Goal: Task Accomplishment & Management: Manage account settings

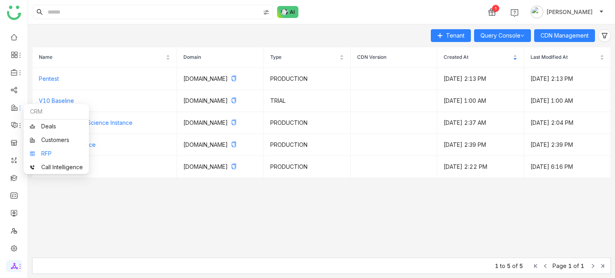
click at [39, 151] on link "RFP" at bounding box center [56, 154] width 53 height 6
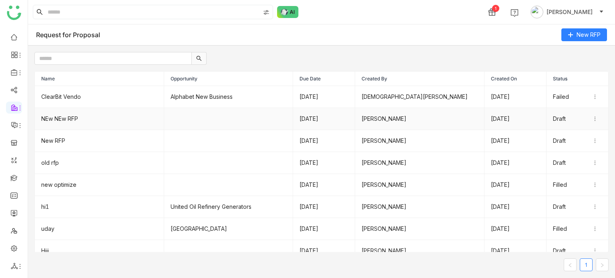
click at [67, 117] on td "NEw NEw RFP" at bounding box center [99, 119] width 129 height 22
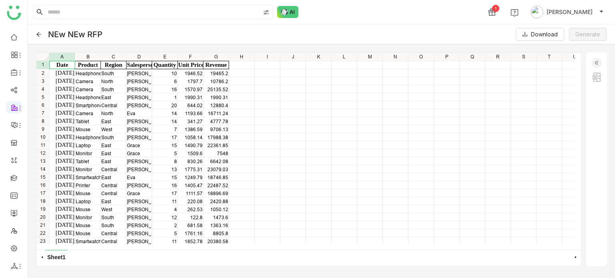
click at [39, 37] on div "NEw NEw RFP Download Generate" at bounding box center [321, 34] width 587 height 20
click at [39, 35] on icon at bounding box center [39, 35] width 6 height 6
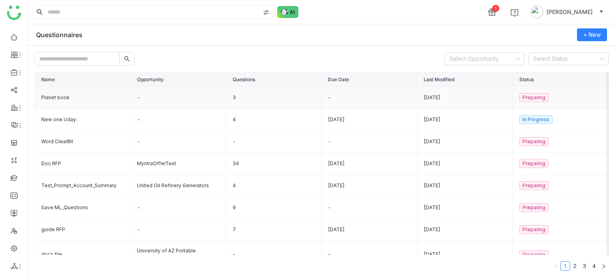
click at [56, 98] on td "Planet book" at bounding box center [83, 98] width 96 height 22
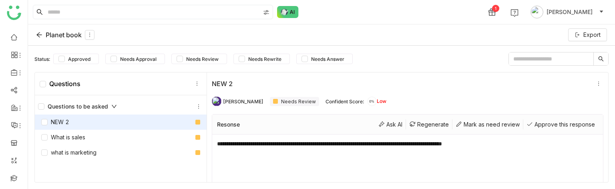
click at [40, 37] on icon at bounding box center [39, 35] width 6 height 6
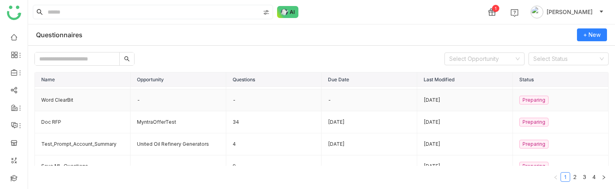
scroll to position [42, 0]
click at [86, 118] on td "Doc RFP" at bounding box center [83, 121] width 96 height 22
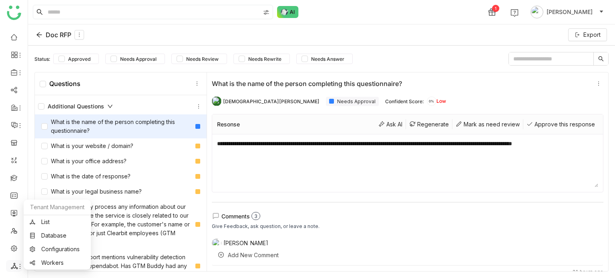
click at [16, 268] on icon at bounding box center [14, 266] width 7 height 6
click at [58, 219] on link "List" at bounding box center [57, 222] width 55 height 6
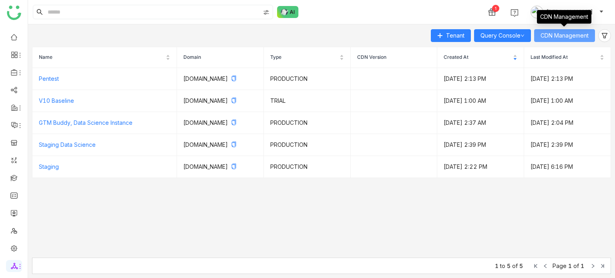
click at [569, 31] on span "CDN Management" at bounding box center [564, 35] width 48 height 9
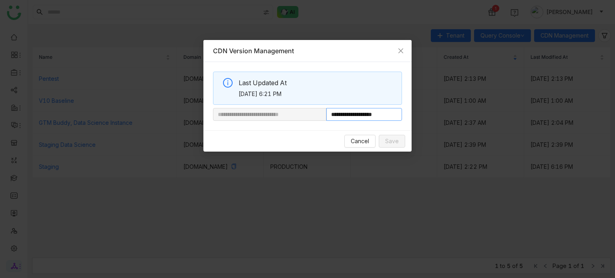
drag, startPoint x: 354, startPoint y: 116, endPoint x: 388, endPoint y: 116, distance: 34.8
click at [388, 116] on input "**********" at bounding box center [364, 114] width 76 height 13
paste input "**********"
click at [381, 116] on input "**********" at bounding box center [364, 114] width 76 height 13
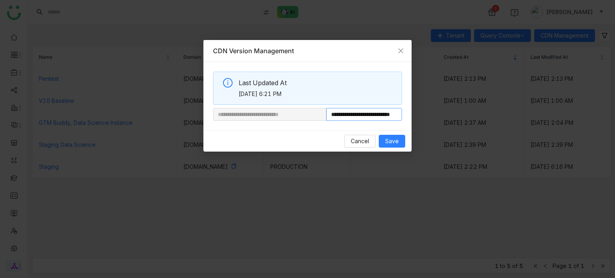
click at [398, 115] on input "**********" at bounding box center [364, 114] width 76 height 13
type input "**********"
click at [394, 139] on span "Save" at bounding box center [392, 141] width 14 height 9
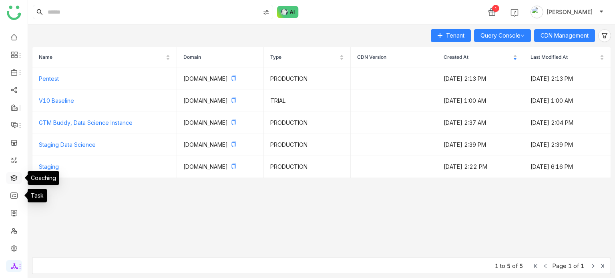
click at [16, 180] on link at bounding box center [13, 177] width 7 height 7
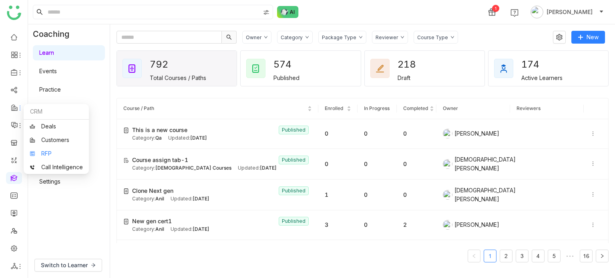
click at [43, 151] on link "RFP" at bounding box center [56, 154] width 53 height 6
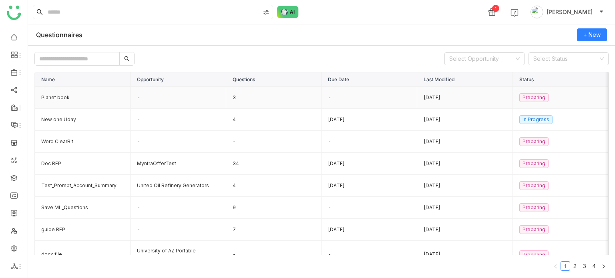
click at [62, 97] on td "Planet book" at bounding box center [83, 98] width 96 height 22
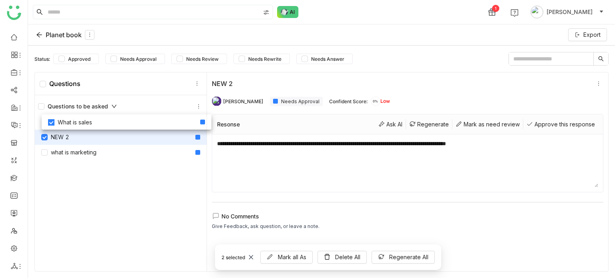
drag, startPoint x: 56, startPoint y: 138, endPoint x: 64, endPoint y: 120, distance: 19.5
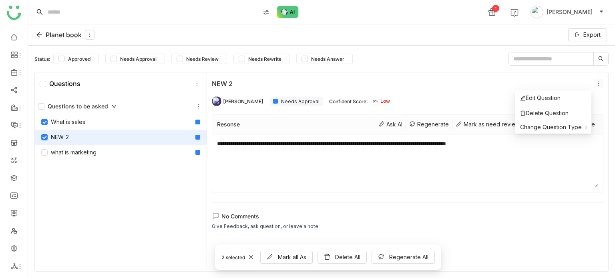
click at [595, 82] on icon at bounding box center [598, 84] width 6 height 6
click at [586, 96] on li "Edit Question" at bounding box center [553, 97] width 76 height 15
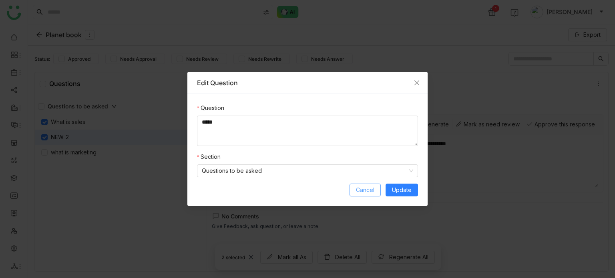
drag, startPoint x: 359, startPoint y: 189, endPoint x: 403, endPoint y: 165, distance: 49.8
click at [361, 189] on span "Cancel" at bounding box center [365, 190] width 18 height 9
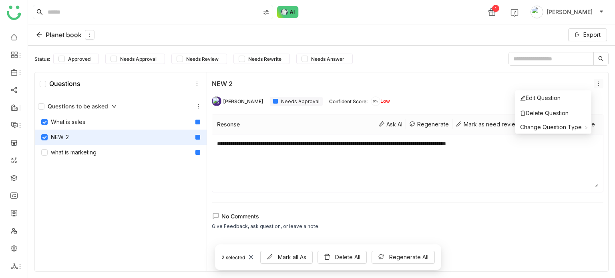
click at [598, 83] on icon at bounding box center [598, 84] width 1 height 4
click at [581, 112] on li "Delete Question" at bounding box center [553, 113] width 76 height 15
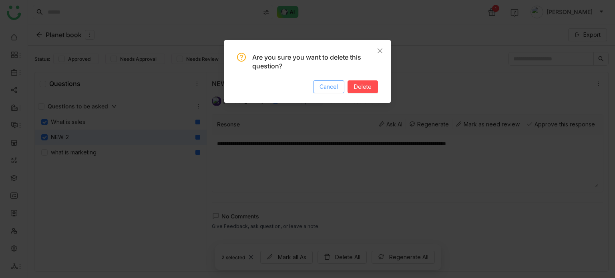
click at [331, 88] on span "Cancel" at bounding box center [328, 86] width 18 height 9
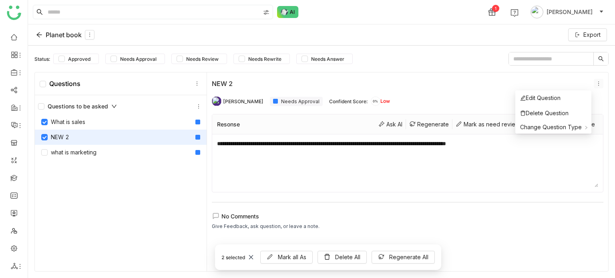
click at [595, 83] on icon at bounding box center [598, 84] width 6 height 6
click at [581, 130] on span "Change Question Type" at bounding box center [551, 127] width 62 height 7
click at [91, 13] on input at bounding box center [153, 12] width 214 height 14
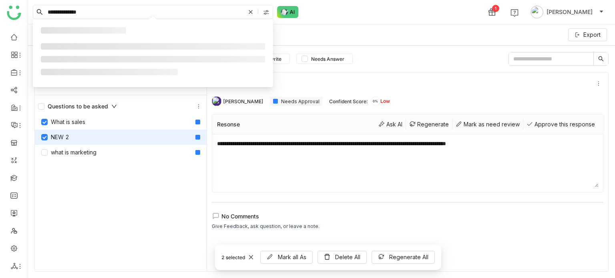
type input "**********"
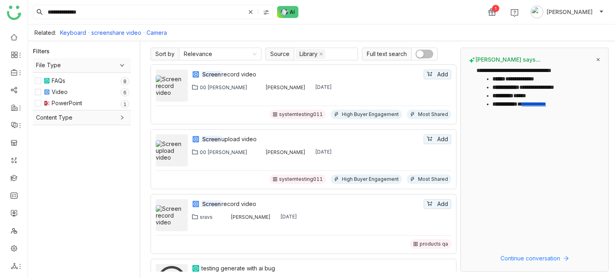
click at [422, 57] on span "button" at bounding box center [419, 53] width 7 height 7
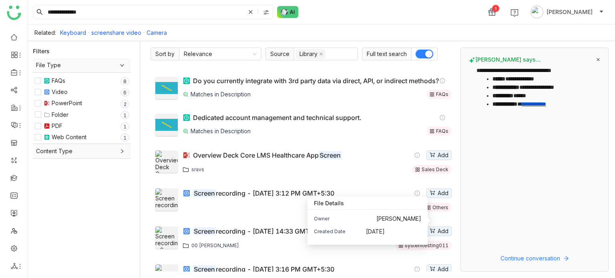
scroll to position [474, 0]
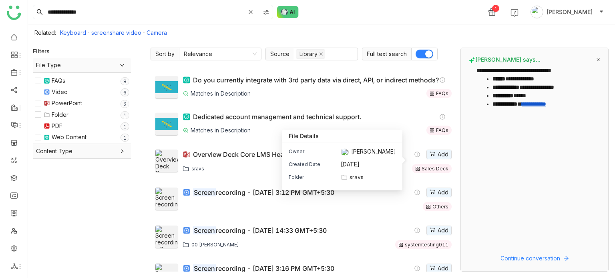
click at [363, 178] on span "sravs" at bounding box center [356, 177] width 14 height 9
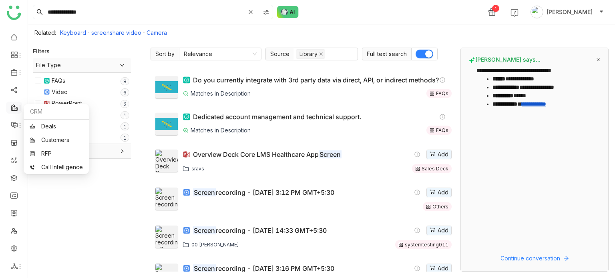
click at [18, 107] on icon at bounding box center [20, 108] width 6 height 6
click at [43, 156] on link "RFP" at bounding box center [56, 154] width 53 height 6
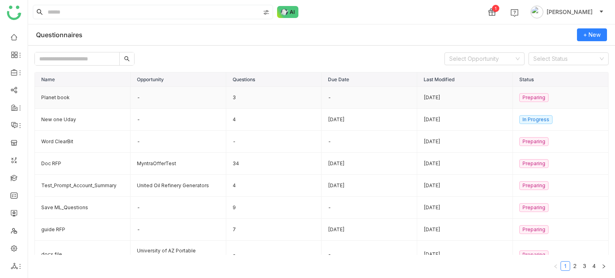
click at [60, 95] on td "Planet book" at bounding box center [83, 98] width 96 height 22
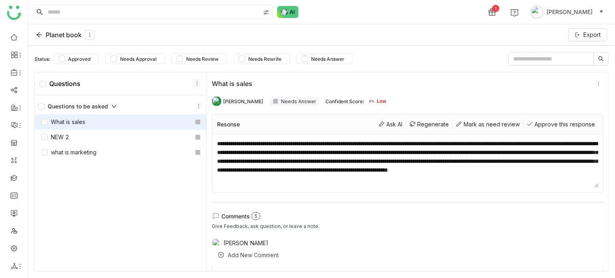
click at [196, 81] on icon at bounding box center [197, 84] width 6 height 6
click at [179, 191] on div "Questions to be asked What is sales NEW 2 what is marketing" at bounding box center [121, 184] width 172 height 178
click at [196, 104] on icon at bounding box center [199, 107] width 6 height 6
click at [196, 142] on div "Edit Section" at bounding box center [196, 139] width 61 height 15
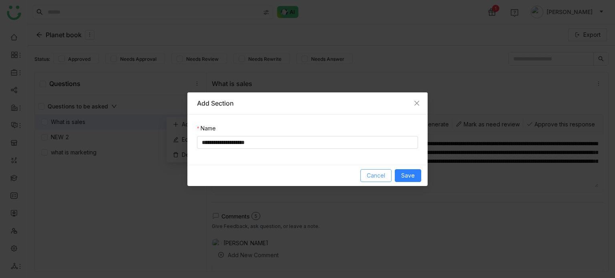
click at [372, 173] on span "Cancel" at bounding box center [375, 175] width 18 height 9
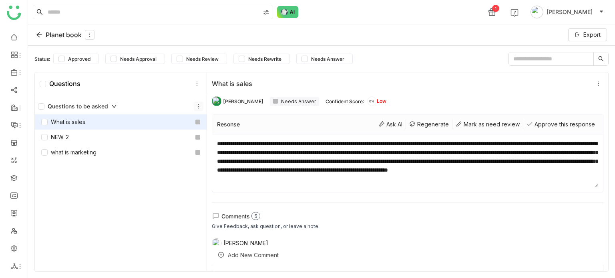
click at [196, 106] on icon at bounding box center [199, 107] width 6 height 6
click at [222, 126] on div "Add Question" at bounding box center [196, 124] width 61 height 15
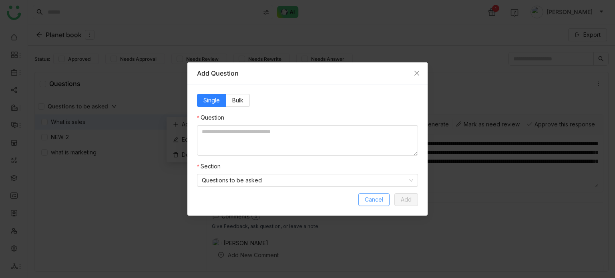
click at [374, 200] on span "Cancel" at bounding box center [373, 199] width 18 height 9
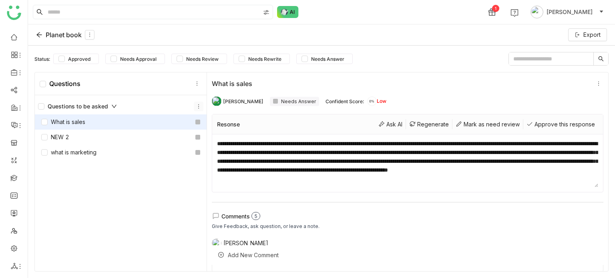
click at [196, 105] on icon at bounding box center [199, 107] width 6 height 6
click at [219, 139] on div "Edit Section" at bounding box center [196, 139] width 61 height 15
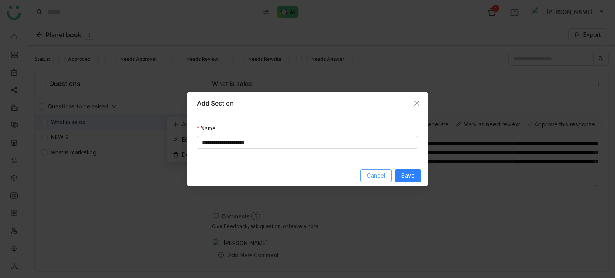
click at [380, 176] on span "Cancel" at bounding box center [375, 175] width 18 height 9
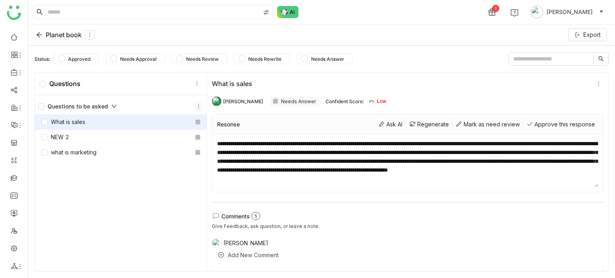
click at [196, 105] on icon at bounding box center [199, 107] width 6 height 6
click at [204, 141] on div "Edit Section" at bounding box center [196, 139] width 61 height 15
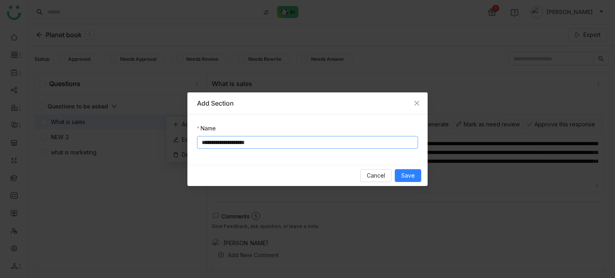
click at [271, 144] on input "**********" at bounding box center [307, 142] width 221 height 13
type input "**********"
click at [403, 176] on span "Save" at bounding box center [408, 175] width 14 height 9
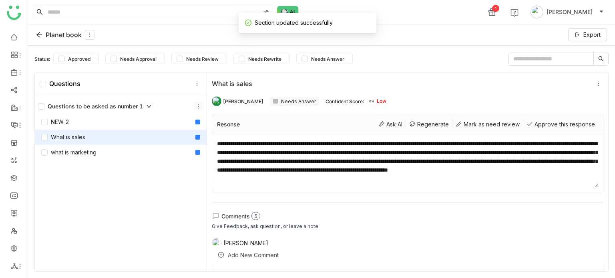
click at [196, 106] on icon at bounding box center [199, 107] width 6 height 6
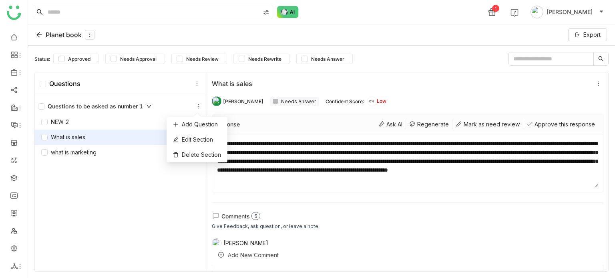
click at [173, 203] on div "Questions to be asked as number 1 NEW 2 What is sales what is marketing" at bounding box center [121, 184] width 172 height 178
click at [194, 85] on icon at bounding box center [197, 84] width 6 height 6
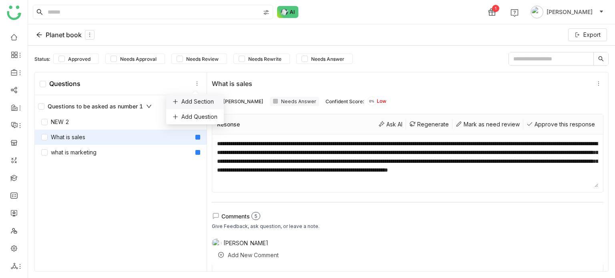
click at [196, 105] on div "Add Section" at bounding box center [195, 101] width 58 height 15
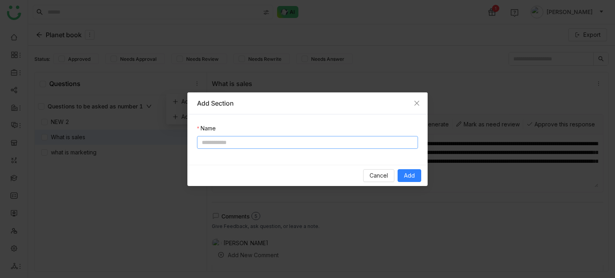
click at [243, 140] on input at bounding box center [307, 142] width 221 height 13
type input "**********"
click at [416, 174] on button "Add" at bounding box center [409, 175] width 24 height 13
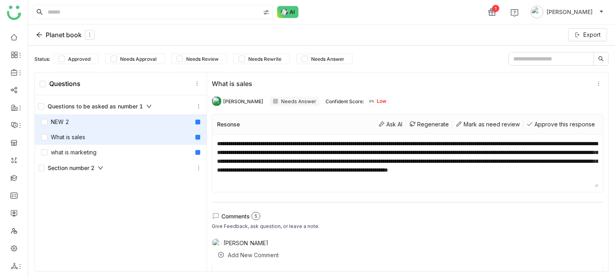
click at [146, 124] on div "NEW 2" at bounding box center [121, 121] width 172 height 15
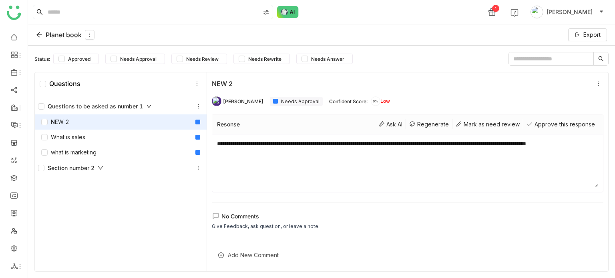
click at [272, 88] on div "NEW 2" at bounding box center [407, 84] width 391 height 10
click at [272, 87] on div "NEW 2" at bounding box center [401, 84] width 378 height 8
click at [256, 79] on div "NEW 2" at bounding box center [407, 84] width 391 height 10
click at [238, 82] on div "NEW 2" at bounding box center [401, 84] width 378 height 8
click at [595, 82] on icon at bounding box center [598, 84] width 6 height 6
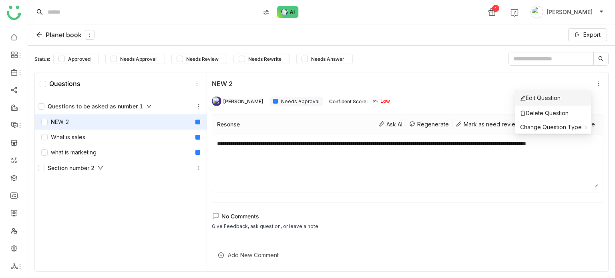
click at [578, 97] on li "Edit Question" at bounding box center [553, 97] width 76 height 15
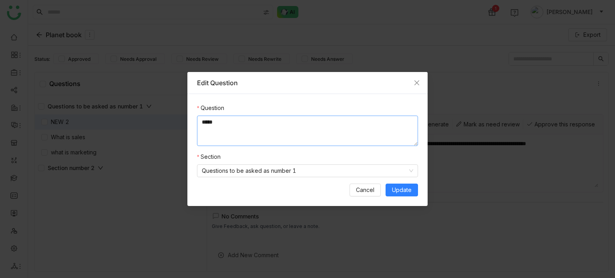
click at [334, 131] on textarea "*****" at bounding box center [307, 131] width 221 height 30
type textarea "*********"
click at [399, 185] on button "Update" at bounding box center [401, 190] width 32 height 13
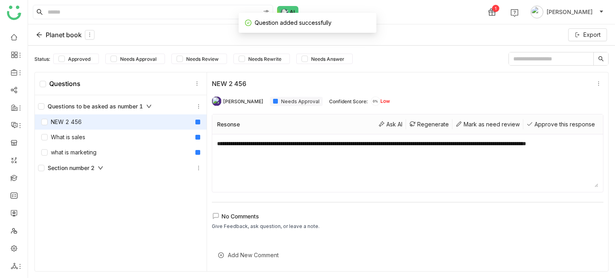
click at [85, 167] on div "Section number 2" at bounding box center [70, 168] width 65 height 9
click at [196, 106] on icon at bounding box center [199, 107] width 6 height 6
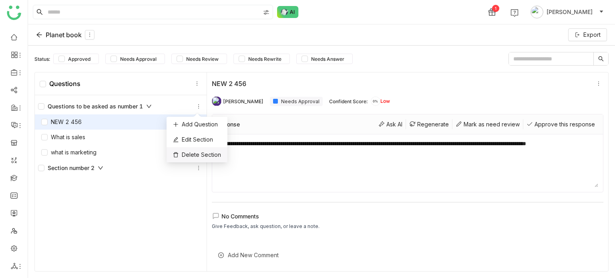
click at [219, 155] on div "Delete Section" at bounding box center [196, 154] width 61 height 15
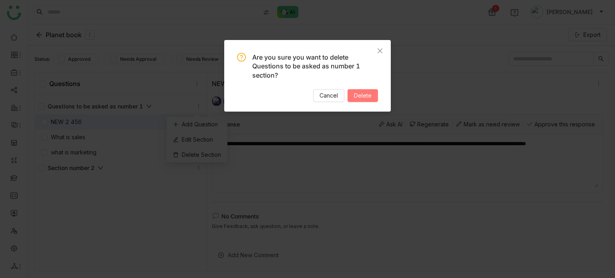
click at [364, 93] on span "Delete" at bounding box center [363, 95] width 18 height 9
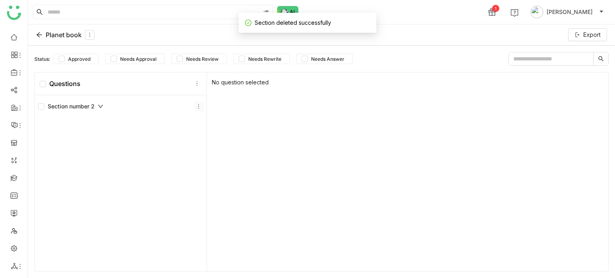
click at [196, 104] on icon at bounding box center [199, 107] width 6 height 6
click at [208, 151] on div "Delete Section" at bounding box center [196, 154] width 61 height 15
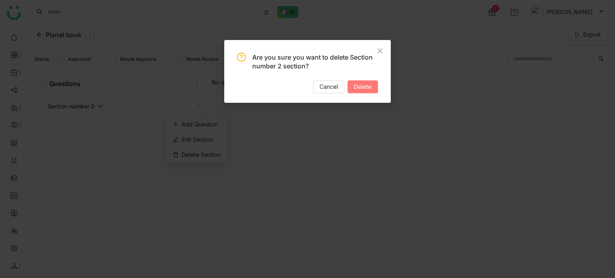
click at [353, 87] on button "Delete" at bounding box center [362, 86] width 30 height 13
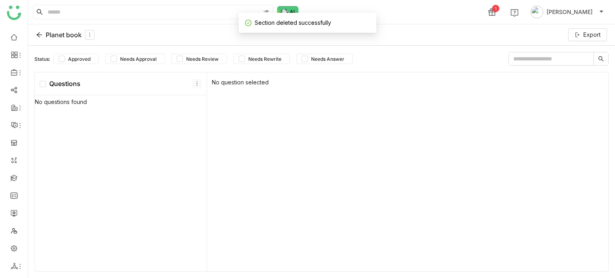
click at [196, 81] on icon at bounding box center [197, 84] width 6 height 6
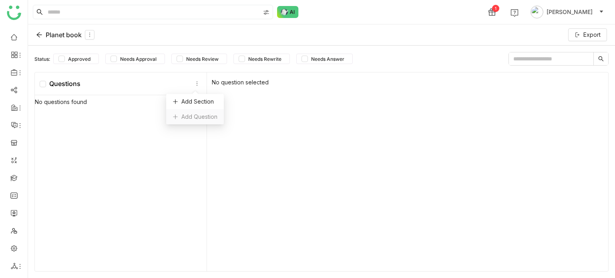
click at [198, 120] on div "Add Question" at bounding box center [195, 116] width 58 height 15
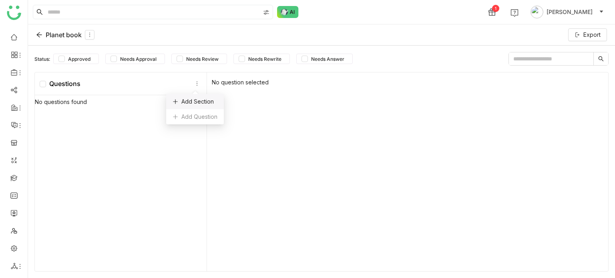
click at [194, 100] on div "Add Section" at bounding box center [195, 101] width 58 height 15
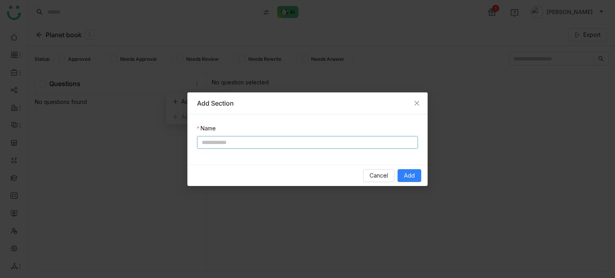
click at [262, 144] on input at bounding box center [307, 142] width 221 height 13
type input "**********"
click at [413, 175] on span "Add" at bounding box center [409, 175] width 11 height 9
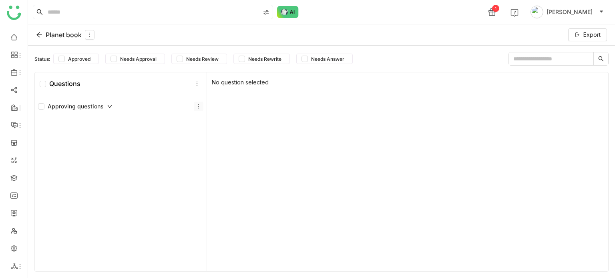
click at [198, 105] on icon at bounding box center [199, 107] width 6 height 6
click at [203, 127] on div "Add Question" at bounding box center [196, 124] width 61 height 15
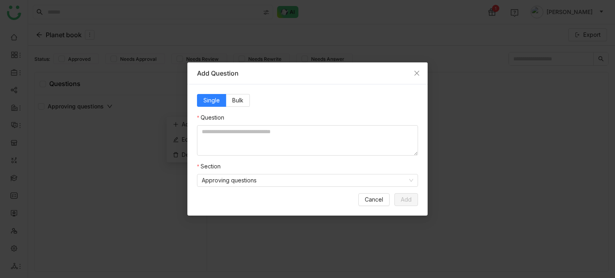
click at [246, 119] on nz-form-item "Question" at bounding box center [307, 134] width 221 height 42
click at [245, 126] on textarea at bounding box center [307, 140] width 221 height 30
type textarea "**********"
click at [410, 200] on span "Add" at bounding box center [405, 199] width 11 height 9
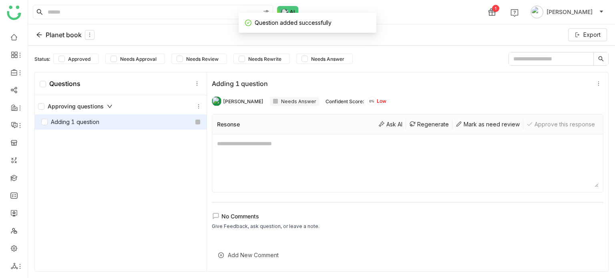
click at [269, 148] on textarea at bounding box center [407, 163] width 381 height 48
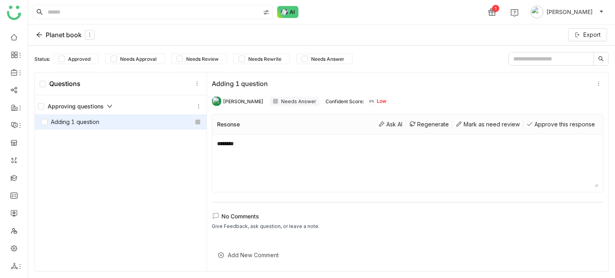
type textarea "********"
click at [146, 184] on div "Approving questions Adding 1 question" at bounding box center [121, 184] width 172 height 178
click at [536, 128] on div "Approve this response" at bounding box center [560, 124] width 75 height 10
click at [459, 140] on textarea "********" at bounding box center [407, 163] width 381 height 48
click at [15, 178] on link at bounding box center [13, 177] width 7 height 7
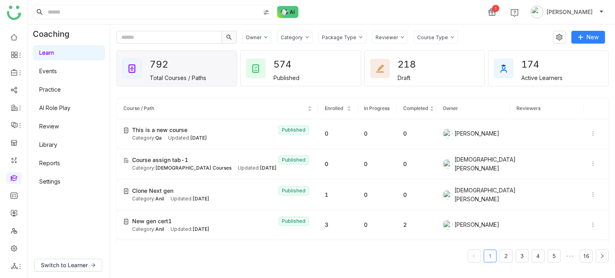
click at [56, 184] on link "Settings" at bounding box center [49, 181] width 21 height 7
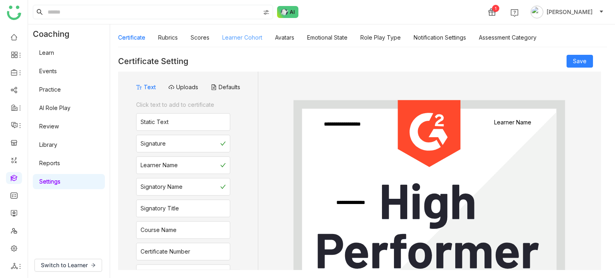
click at [242, 39] on link "Learner Cohort" at bounding box center [242, 37] width 40 height 7
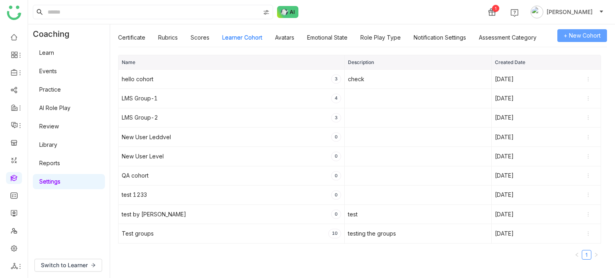
click at [583, 30] on button "+ New Cohort" at bounding box center [582, 35] width 50 height 13
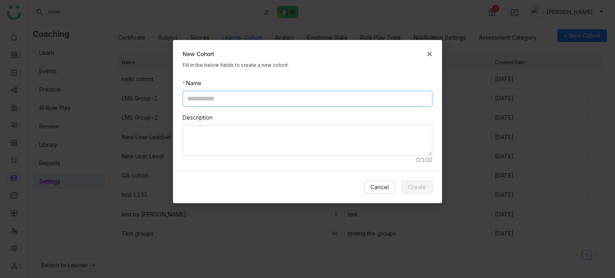
click at [294, 95] on input at bounding box center [307, 99] width 250 height 16
type input "**********"
click at [424, 192] on button "Create" at bounding box center [416, 187] width 31 height 13
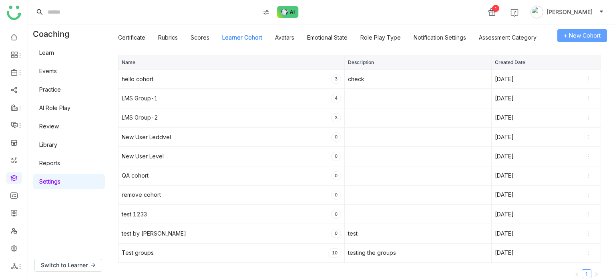
click at [592, 34] on span "+ New Cohort" at bounding box center [581, 35] width 37 height 9
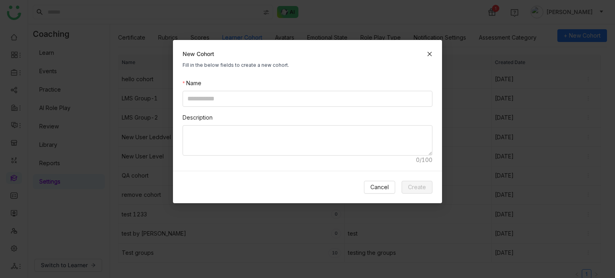
click at [325, 90] on nz-form-item "Name" at bounding box center [307, 93] width 250 height 28
click at [323, 98] on input at bounding box center [307, 99] width 250 height 16
click at [418, 188] on span "Create" at bounding box center [417, 187] width 18 height 9
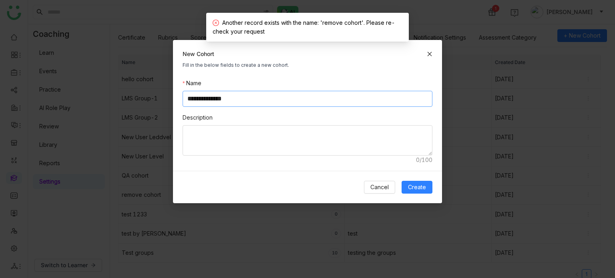
click at [246, 94] on input "**********" at bounding box center [307, 99] width 250 height 16
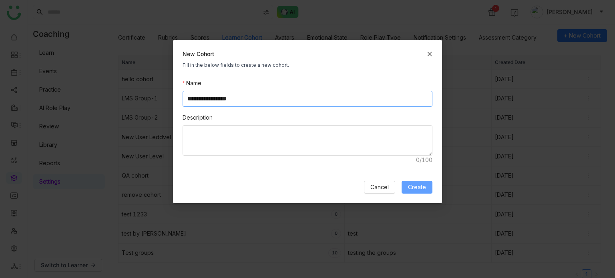
type input "**********"
click at [420, 187] on span "Create" at bounding box center [417, 187] width 18 height 9
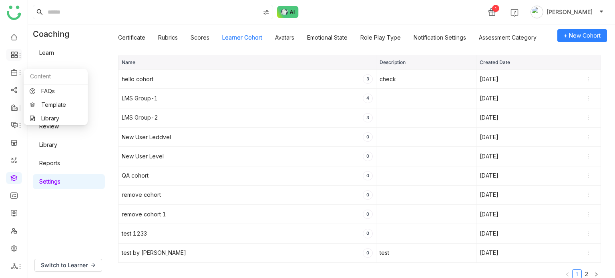
click at [19, 57] on icon at bounding box center [20, 55] width 6 height 6
click at [16, 73] on icon at bounding box center [14, 72] width 7 height 7
click at [51, 92] on link "FAQs" at bounding box center [56, 91] width 52 height 6
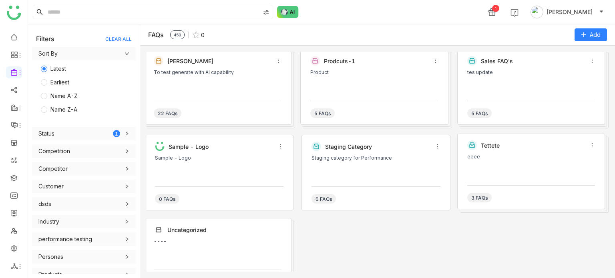
click at [374, 80] on div "Product" at bounding box center [374, 82] width 128 height 24
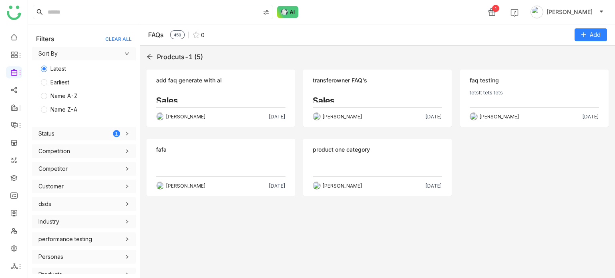
click at [227, 93] on div "Sales Sales in SaaS requires specific skills beyond just presenting product fea…" at bounding box center [220, 228] width 129 height 276
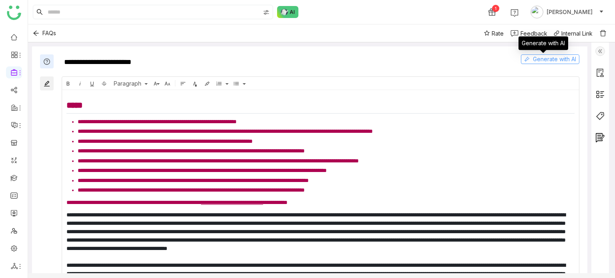
click at [567, 57] on span "Generate with AI" at bounding box center [554, 59] width 43 height 9
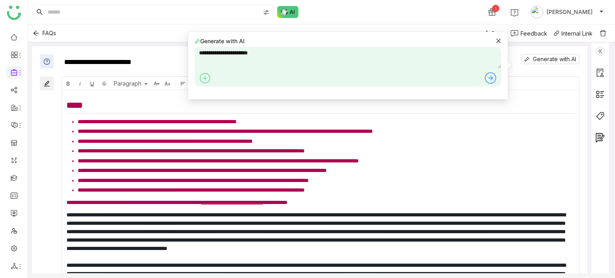
drag, startPoint x: 360, startPoint y: 58, endPoint x: 164, endPoint y: 52, distance: 196.9
click at [164, 52] on body "**********" at bounding box center [307, 139] width 615 height 278
type textarea "**********"
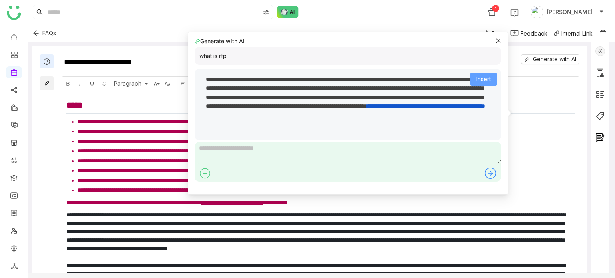
click at [480, 76] on span "Insert" at bounding box center [483, 79] width 14 height 9
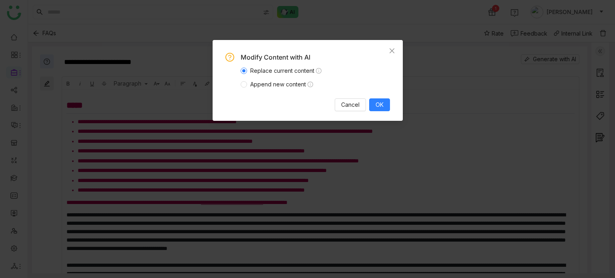
click at [282, 82] on span "Append new content" at bounding box center [281, 84] width 69 height 9
click at [388, 103] on button "OK" at bounding box center [379, 104] width 21 height 13
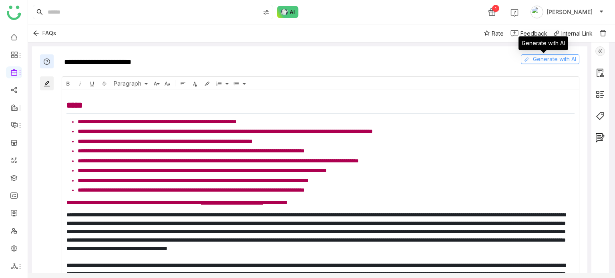
click at [551, 61] on span "Generate with AI" at bounding box center [554, 59] width 43 height 9
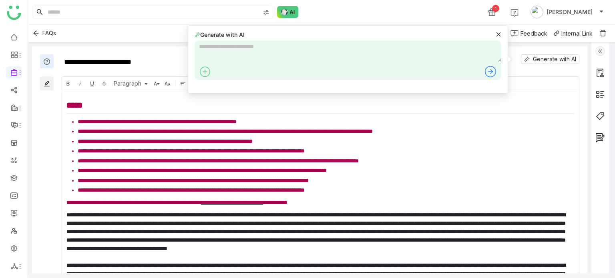
click at [358, 41] on textarea at bounding box center [347, 51] width 306 height 22
click at [356, 46] on textarea at bounding box center [347, 51] width 306 height 22
type textarea "**********"
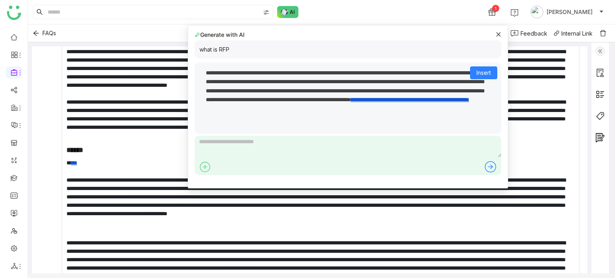
scroll to position [257, 0]
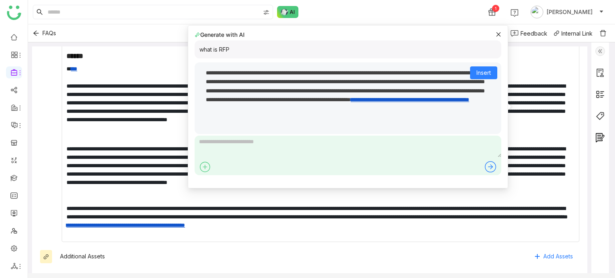
click at [489, 166] on icon at bounding box center [490, 166] width 13 height 13
click at [485, 72] on span "Insert" at bounding box center [483, 72] width 14 height 9
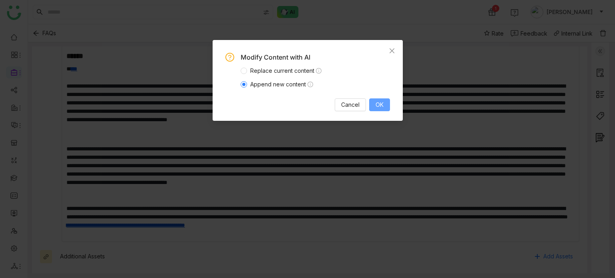
click at [379, 104] on span "OK" at bounding box center [379, 104] width 8 height 9
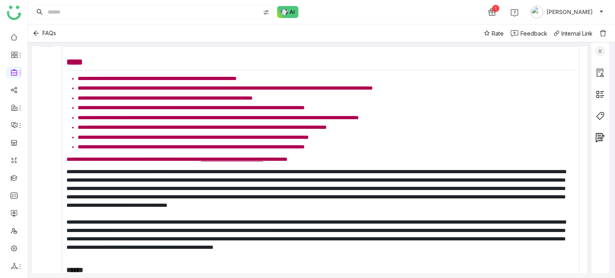
scroll to position [0, 0]
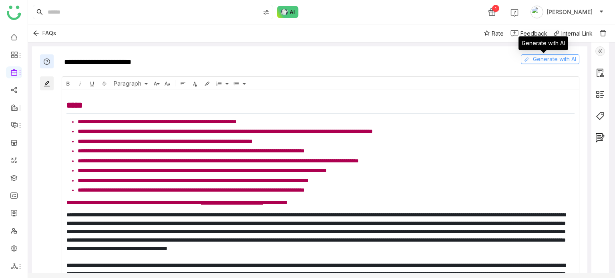
click at [545, 58] on span "Generate with AI" at bounding box center [554, 59] width 43 height 9
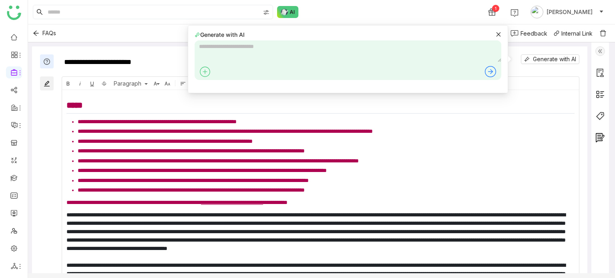
click at [408, 56] on textarea at bounding box center [347, 51] width 306 height 22
type textarea "**********"
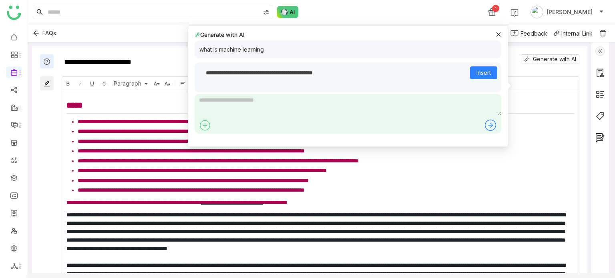
click at [308, 108] on textarea at bounding box center [347, 105] width 306 height 22
type textarea "*******"
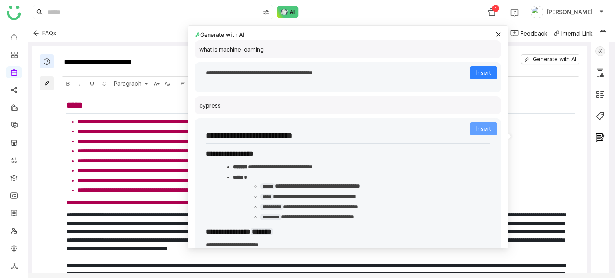
click at [483, 126] on span "Insert" at bounding box center [483, 128] width 14 height 9
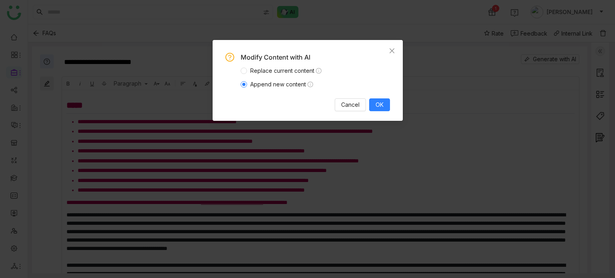
click at [294, 72] on span "Replace current content" at bounding box center [286, 70] width 78 height 9
click at [387, 107] on button "OK" at bounding box center [379, 104] width 21 height 13
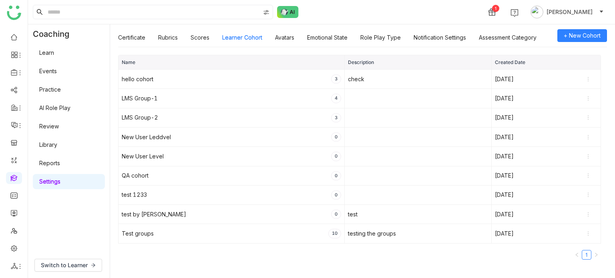
click at [17, 177] on link at bounding box center [13, 177] width 7 height 7
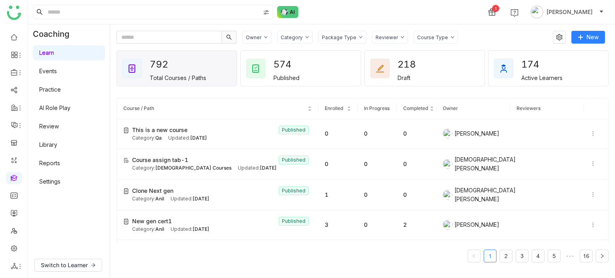
click at [57, 142] on link "Library" at bounding box center [48, 144] width 18 height 7
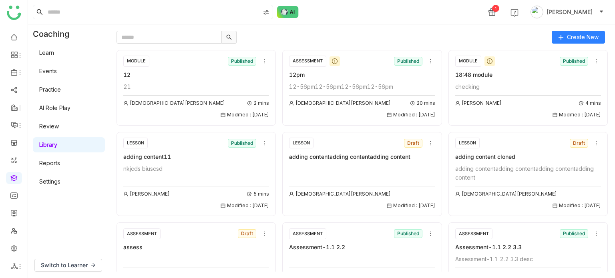
click at [54, 56] on link "Learn" at bounding box center [46, 52] width 15 height 7
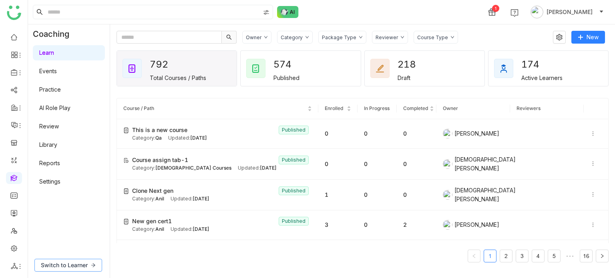
click at [84, 265] on span "Switch to Learner" at bounding box center [64, 265] width 47 height 9
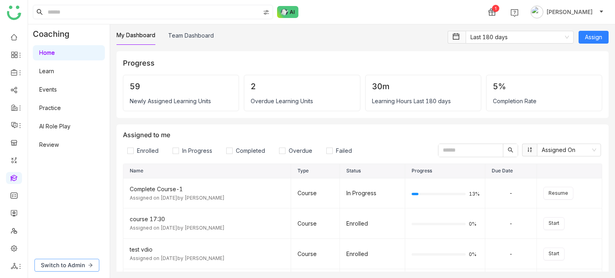
click at [84, 265] on span "Switch to Admin" at bounding box center [63, 265] width 44 height 9
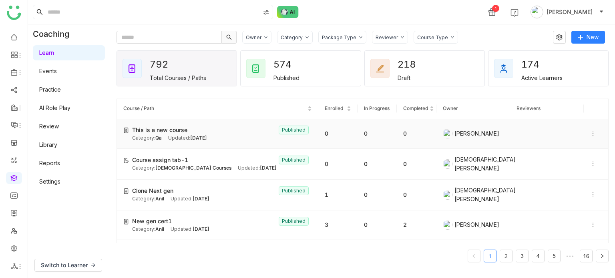
click at [565, 133] on td at bounding box center [547, 134] width 74 height 30
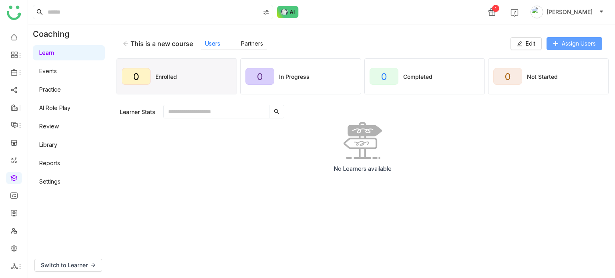
click at [578, 40] on span "Assign Users" at bounding box center [578, 43] width 34 height 9
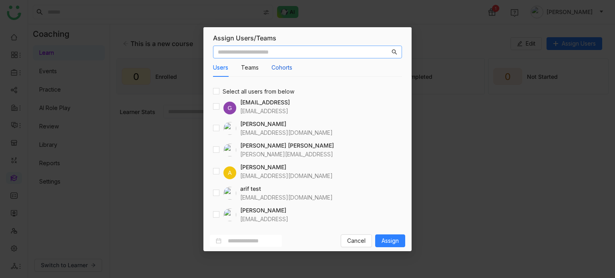
click at [278, 68] on button "Cohorts" at bounding box center [281, 67] width 21 height 9
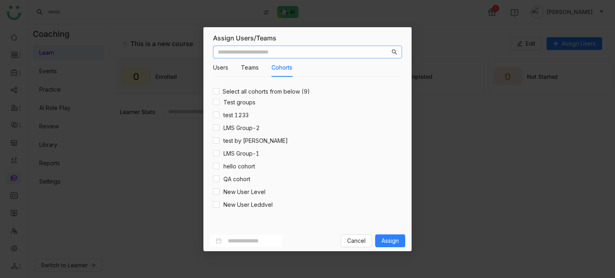
click at [283, 54] on input "text" at bounding box center [304, 52] width 172 height 9
type input "********"
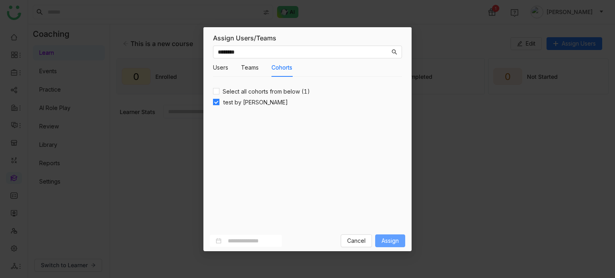
click at [388, 238] on span "Assign" at bounding box center [389, 240] width 17 height 9
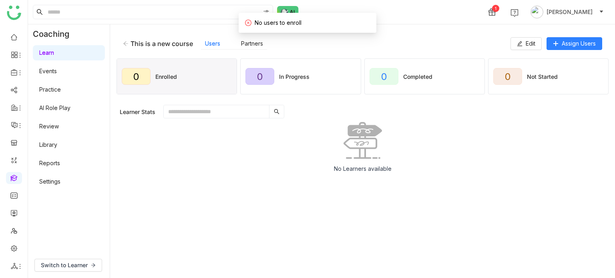
click at [125, 44] on icon at bounding box center [126, 44] width 6 height 6
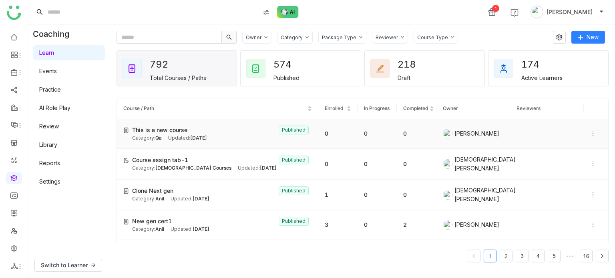
click at [348, 142] on td "0" at bounding box center [337, 134] width 39 height 30
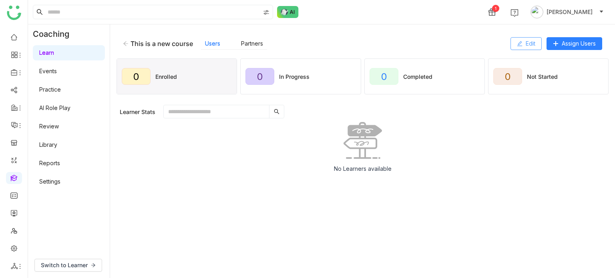
click at [533, 40] on span "Edit" at bounding box center [530, 43] width 10 height 9
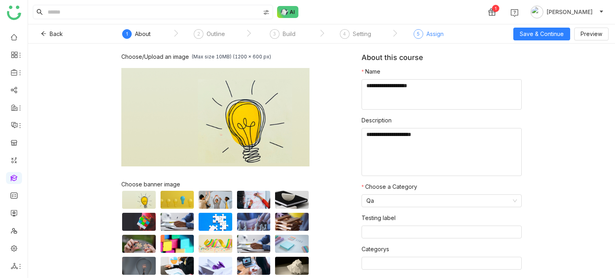
click at [426, 32] on div "Assign" at bounding box center [434, 34] width 17 height 10
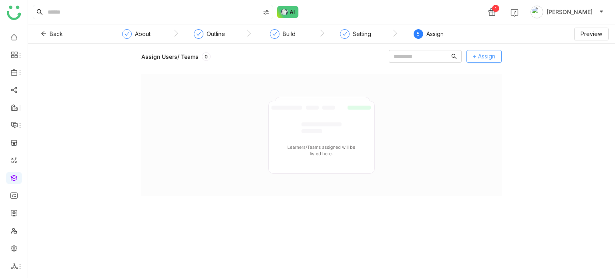
click at [487, 57] on span "+ Assign" at bounding box center [484, 56] width 22 height 9
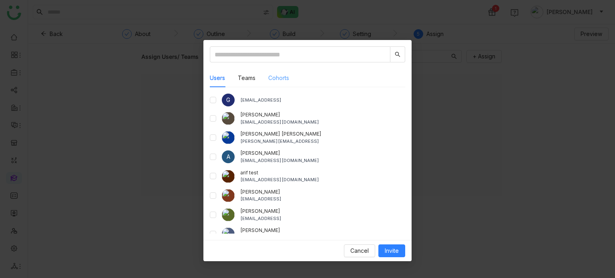
click at [278, 78] on div "Cohorts" at bounding box center [278, 78] width 21 height 18
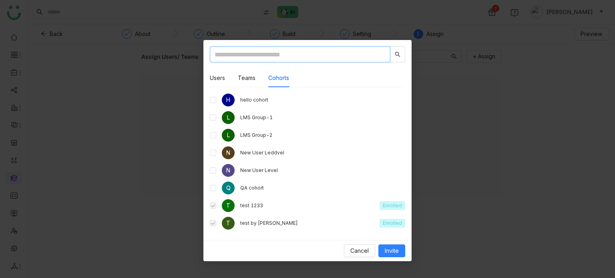
click at [293, 49] on input "text" at bounding box center [300, 54] width 180 height 16
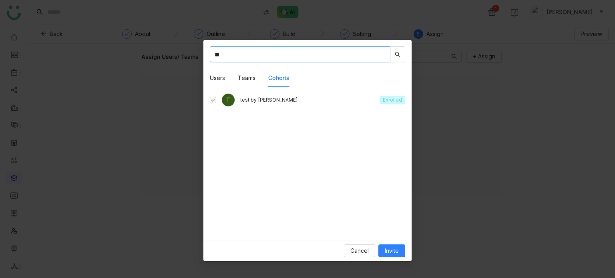
type input "*"
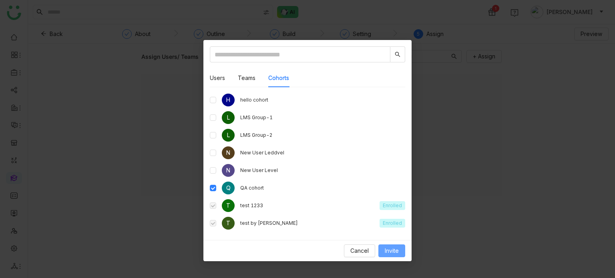
click at [389, 249] on span "Invite" at bounding box center [391, 250] width 14 height 9
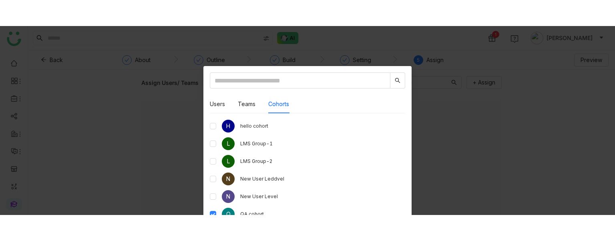
scroll to position [13, 0]
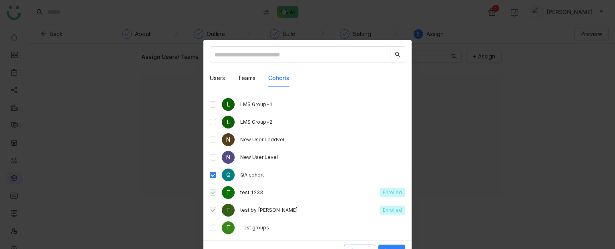
click at [362, 246] on span "Cancel" at bounding box center [359, 250] width 18 height 9
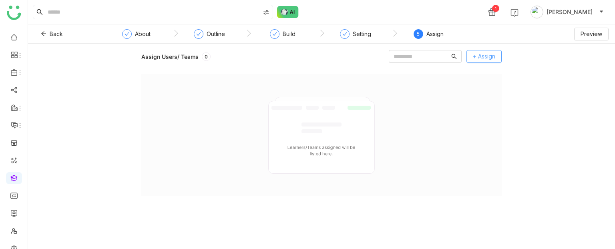
click at [488, 59] on span "+ Assign" at bounding box center [484, 56] width 22 height 9
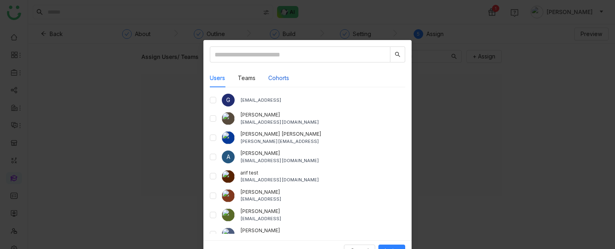
click at [278, 78] on button "Cohorts" at bounding box center [278, 78] width 21 height 9
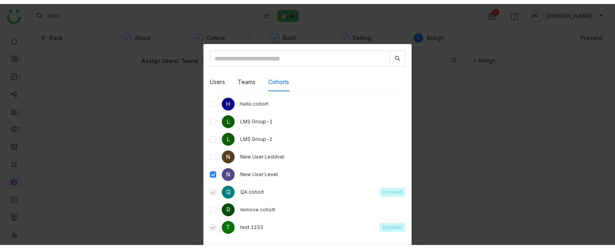
scroll to position [31, 0]
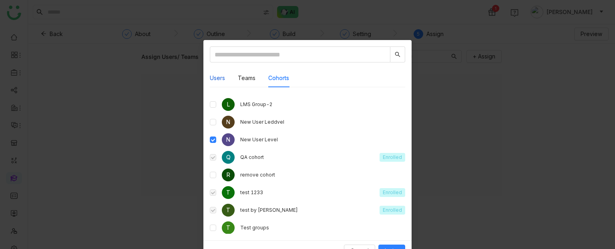
click at [216, 81] on button "Users" at bounding box center [217, 78] width 15 height 9
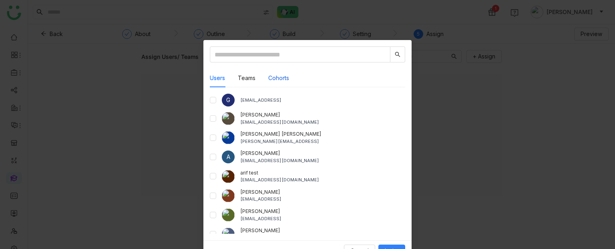
click at [269, 82] on button "Cohorts" at bounding box center [278, 78] width 21 height 9
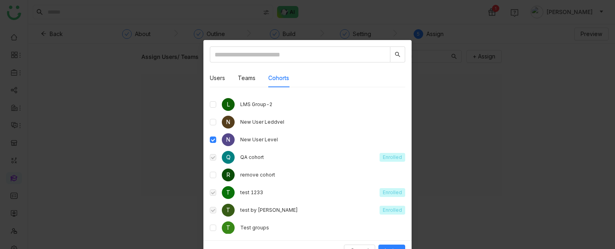
scroll to position [0, 0]
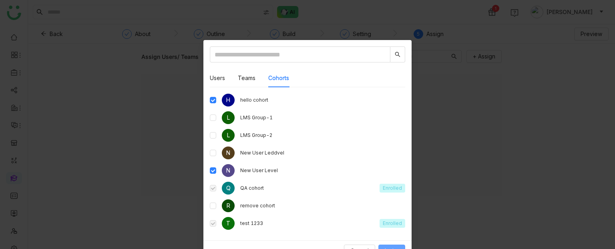
click at [389, 248] on span "Invite" at bounding box center [391, 250] width 14 height 9
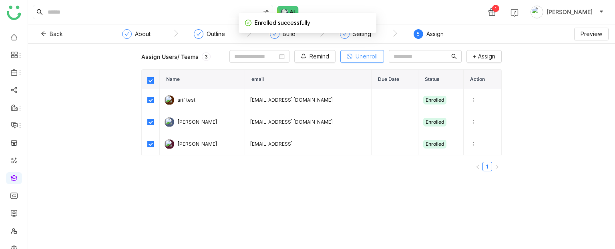
click at [355, 59] on span "Unenroll" at bounding box center [366, 56] width 22 height 9
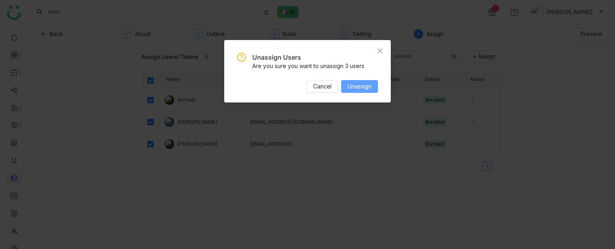
click at [351, 83] on span "Unassign" at bounding box center [359, 86] width 24 height 9
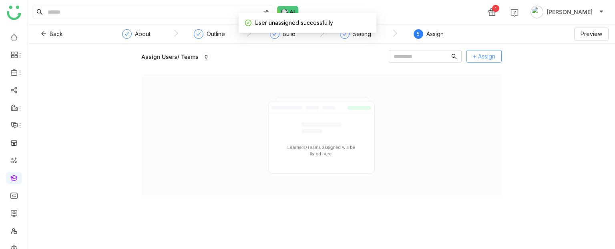
click at [489, 61] on button "+ Assign" at bounding box center [483, 56] width 35 height 13
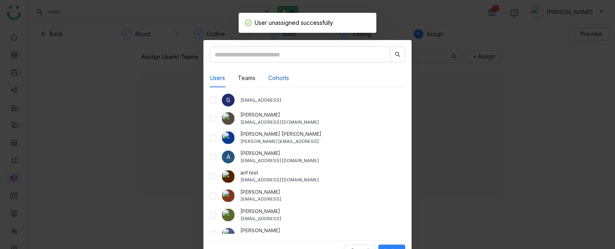
click at [281, 74] on button "Cohorts" at bounding box center [278, 78] width 21 height 9
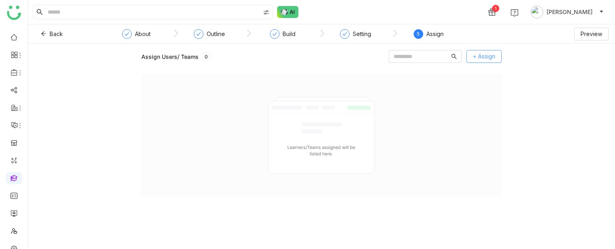
click at [487, 52] on span "+ Assign" at bounding box center [484, 56] width 22 height 9
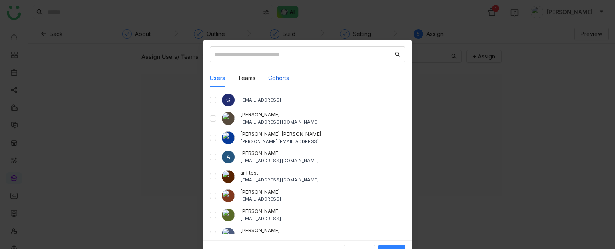
click at [274, 80] on button "Cohorts" at bounding box center [278, 78] width 21 height 9
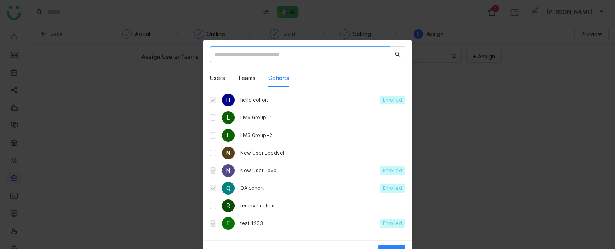
click at [287, 55] on input "text" at bounding box center [300, 54] width 180 height 16
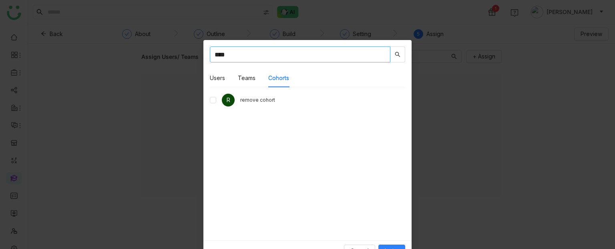
type input "****"
click at [396, 248] on button "Invite" at bounding box center [391, 250] width 27 height 13
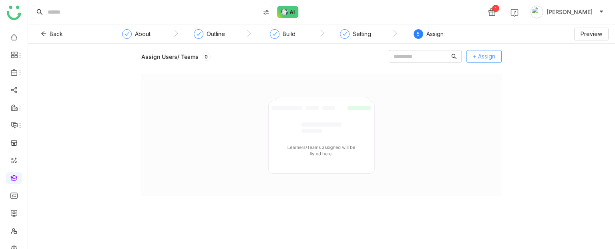
click at [492, 52] on span "+ Assign" at bounding box center [484, 56] width 22 height 9
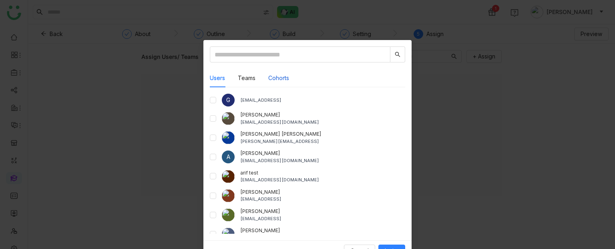
click at [282, 74] on button "Cohorts" at bounding box center [278, 78] width 21 height 9
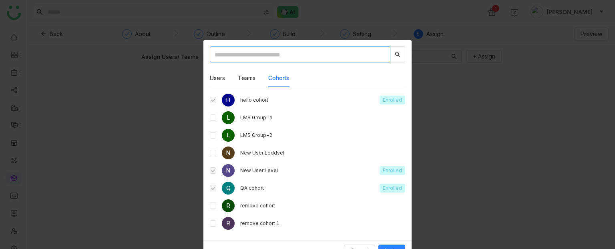
click at [290, 54] on input "text" at bounding box center [300, 54] width 180 height 16
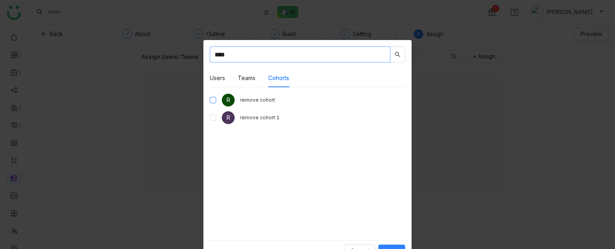
type input "****"
click at [389, 248] on span "Invite" at bounding box center [391, 250] width 14 height 9
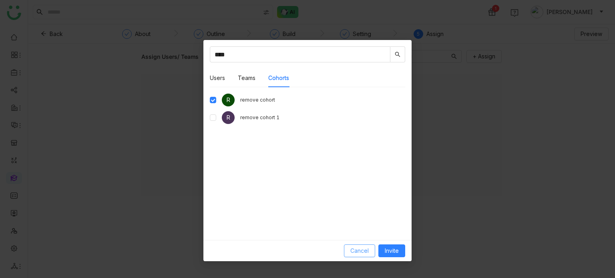
click at [367, 245] on button "Cancel" at bounding box center [359, 250] width 31 height 13
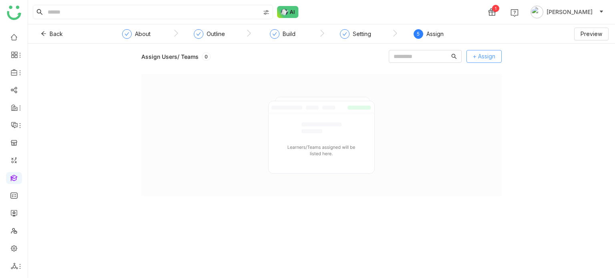
click at [481, 53] on span "+ Assign" at bounding box center [484, 56] width 22 height 9
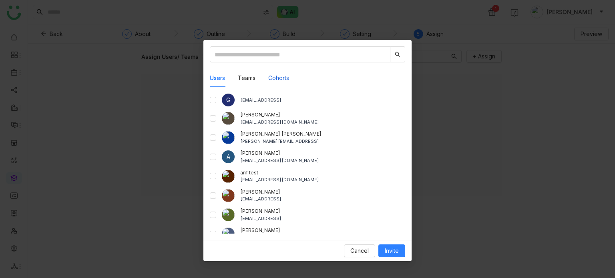
click at [280, 77] on button "Cohorts" at bounding box center [278, 78] width 21 height 9
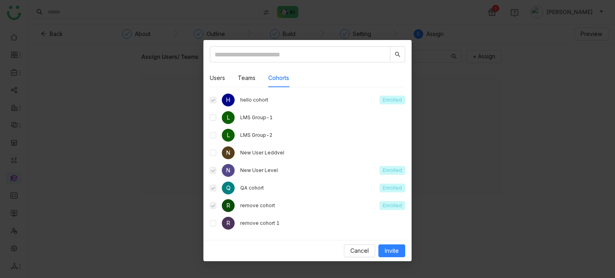
click at [176, 47] on nz-modal-container "Users Teams Cohorts G [EMAIL_ADDRESS] aavi aavi [EMAIL_ADDRESS][DOMAIN_NAME] [P…" at bounding box center [307, 139] width 615 height 278
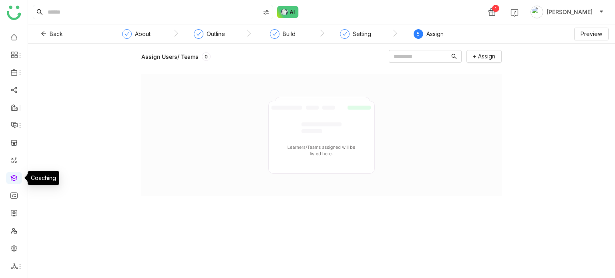
click at [18, 175] on link at bounding box center [13, 177] width 7 height 7
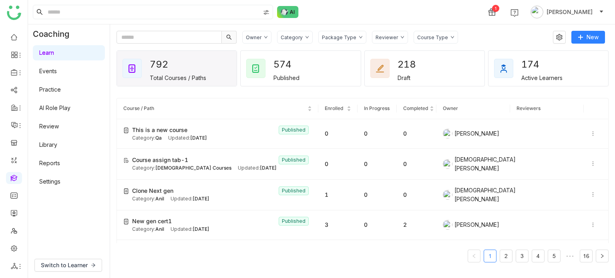
click at [60, 178] on link "Settings" at bounding box center [49, 181] width 21 height 7
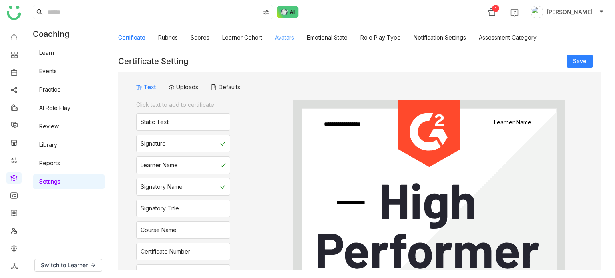
click at [282, 35] on link "Avatars" at bounding box center [284, 37] width 19 height 7
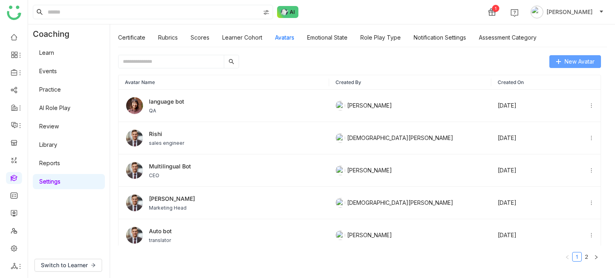
click at [562, 62] on button "New Avatar" at bounding box center [575, 61] width 52 height 13
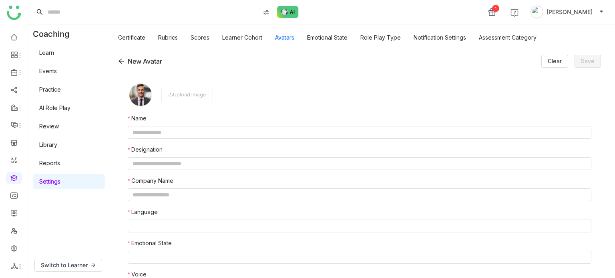
scroll to position [16, 0]
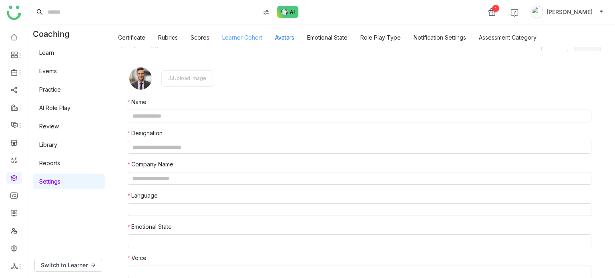
click at [255, 41] on link "Learner Cohort" at bounding box center [242, 37] width 40 height 7
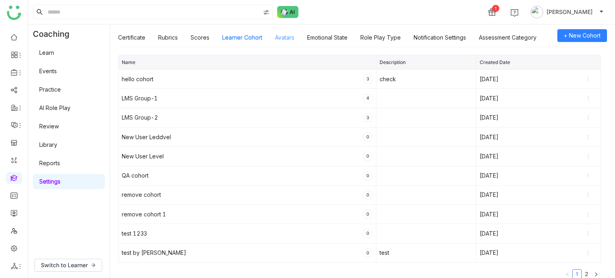
click at [281, 40] on link "Avatars" at bounding box center [284, 37] width 19 height 7
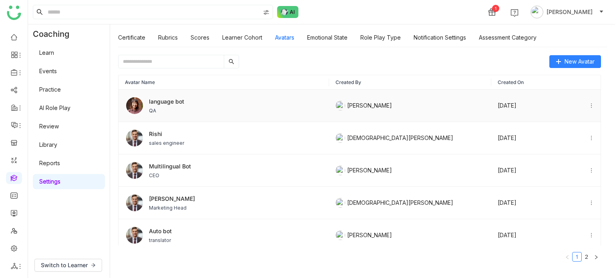
click at [227, 100] on div "language bot QA" at bounding box center [224, 105] width 198 height 19
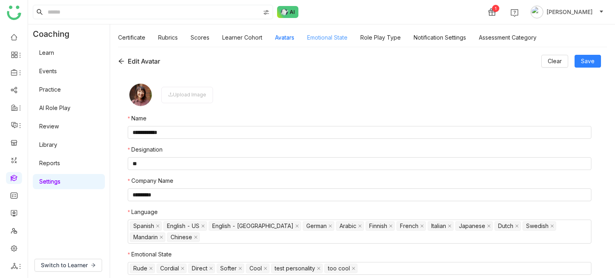
click at [337, 40] on link "Emotional State" at bounding box center [327, 37] width 40 height 7
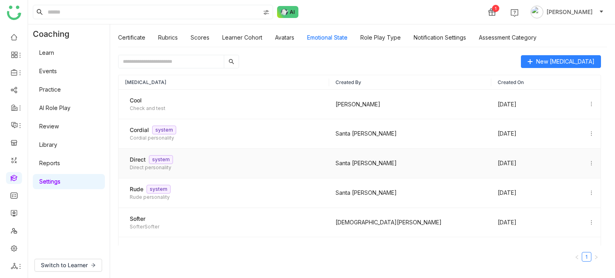
scroll to position [50, 0]
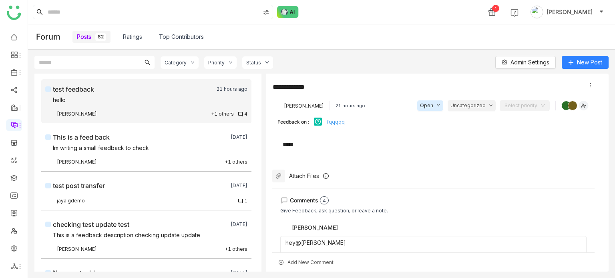
scroll to position [131, 0]
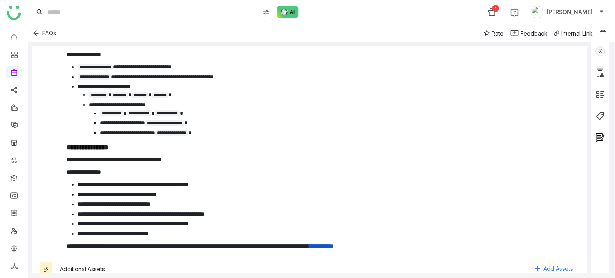
scroll to position [370, 0]
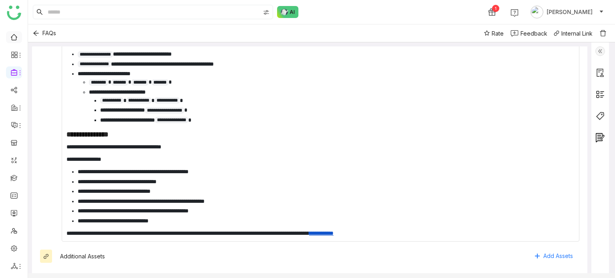
click at [18, 35] on link at bounding box center [13, 36] width 7 height 7
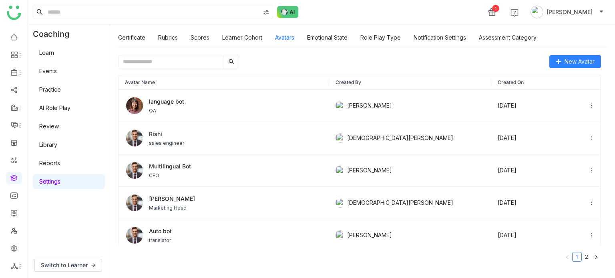
click at [69, 108] on link "AI Role Play" at bounding box center [54, 107] width 31 height 7
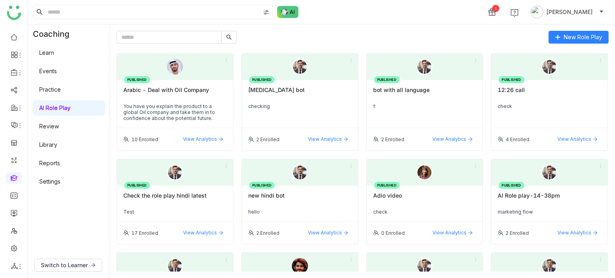
click at [222, 88] on div "Arabic - Deal with Oil Company" at bounding box center [174, 93] width 103 height 14
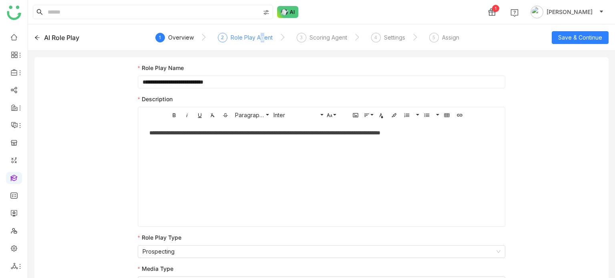
click at [260, 39] on div "Role Play Agent" at bounding box center [251, 38] width 42 height 10
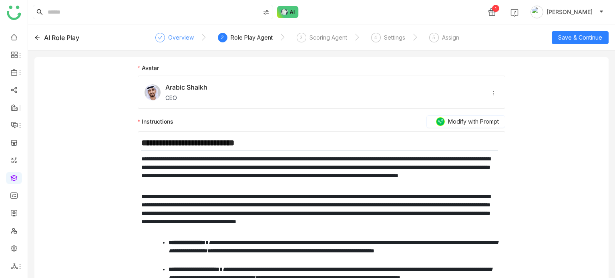
click at [191, 35] on div "Overview" at bounding box center [181, 38] width 26 height 10
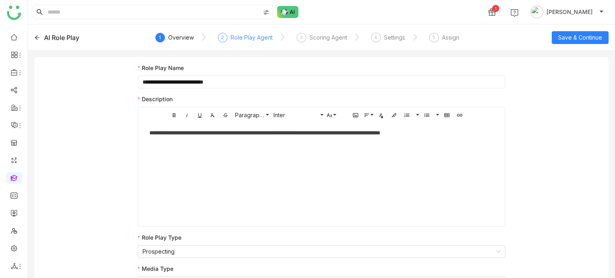
click at [259, 40] on div "Role Play Agent" at bounding box center [251, 38] width 42 height 10
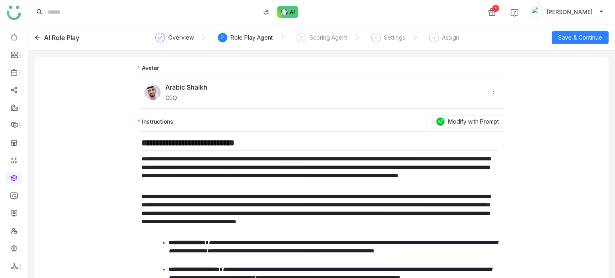
scroll to position [182, 0]
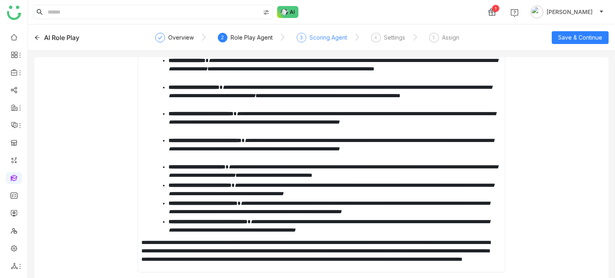
click at [322, 35] on div "Scoring Agent" at bounding box center [328, 38] width 38 height 10
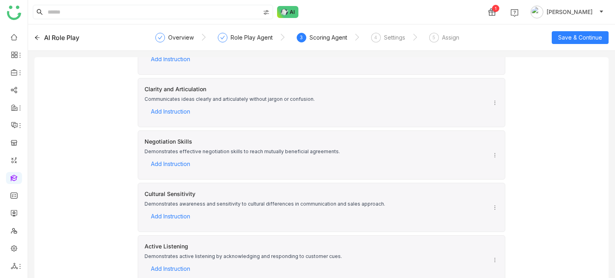
scroll to position [107, 0]
click at [392, 42] on div "4 Settings" at bounding box center [388, 40] width 34 height 14
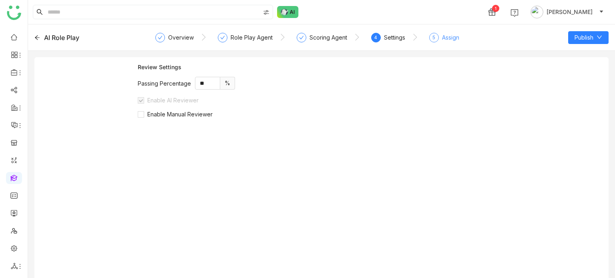
click at [432, 39] on span "5" at bounding box center [433, 37] width 3 height 6
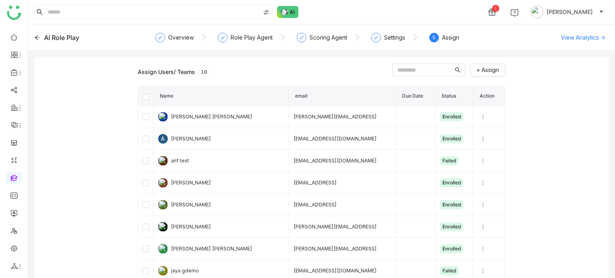
click at [34, 36] on icon at bounding box center [37, 38] width 6 height 6
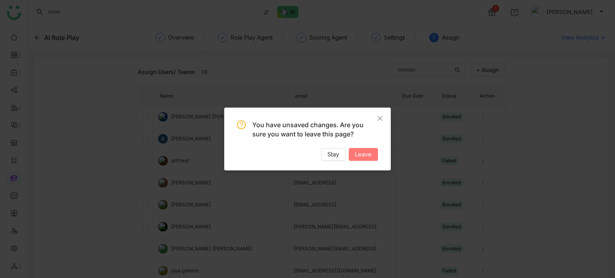
click at [357, 152] on span "Leave" at bounding box center [363, 154] width 16 height 9
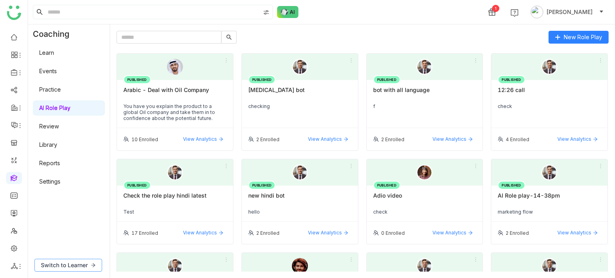
click at [59, 262] on span "Switch to Learner" at bounding box center [64, 265] width 47 height 9
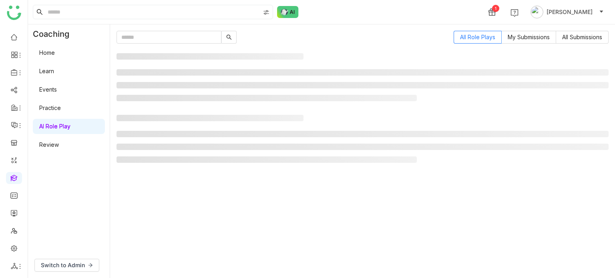
click at [178, 108] on div "All Role Plays My Submissions All Submissions" at bounding box center [362, 151] width 492 height 241
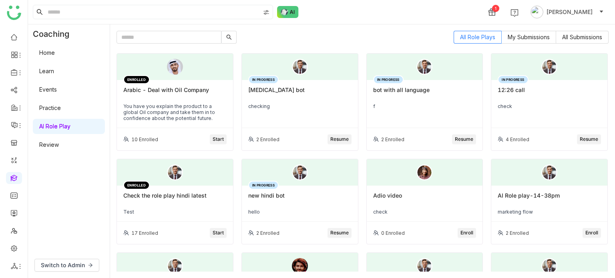
click at [178, 108] on div "You have you explain the product to a global Oil company and take them in to co…" at bounding box center [174, 112] width 103 height 18
click at [202, 81] on div "ENROLLED Arabic - Deal with Oil Company You have you explain the product to a g…" at bounding box center [175, 104] width 116 height 48
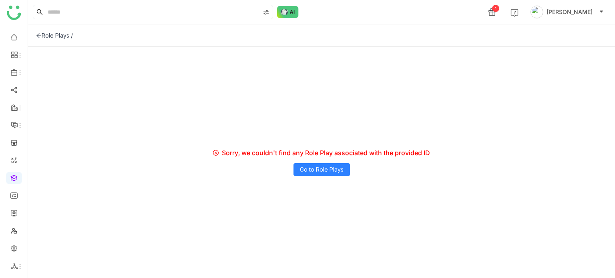
click at [45, 34] on div "Role Plays /" at bounding box center [54, 35] width 37 height 7
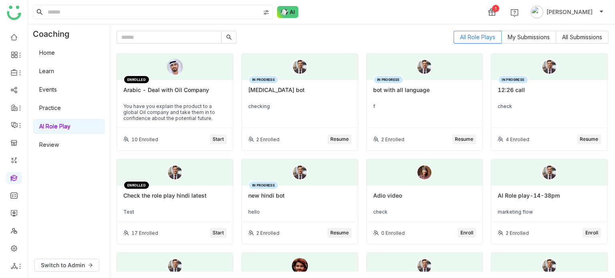
click at [323, 83] on div "IN PROGRESS [MEDICAL_DATA] bot checking" at bounding box center [300, 104] width 116 height 48
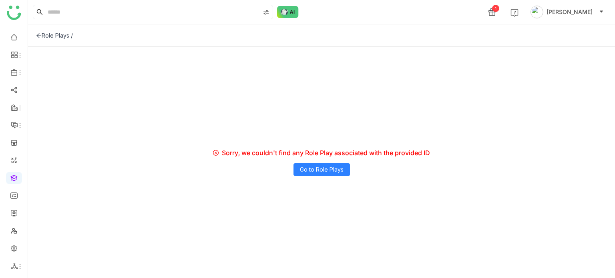
click at [43, 32] on div "Role Plays /" at bounding box center [321, 35] width 587 height 22
click at [40, 36] on icon at bounding box center [39, 36] width 6 height 6
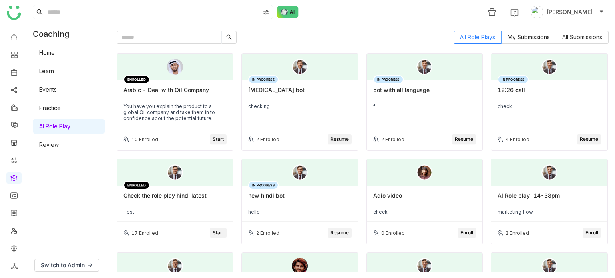
click at [434, 92] on div "bot with all language" at bounding box center [424, 93] width 103 height 14
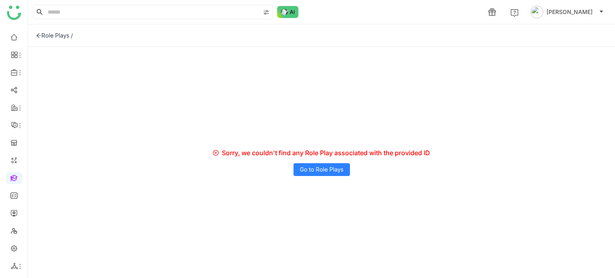
click at [45, 31] on div "Role Plays /" at bounding box center [321, 35] width 587 height 22
click at [42, 34] on div "Role Plays /" at bounding box center [54, 35] width 37 height 7
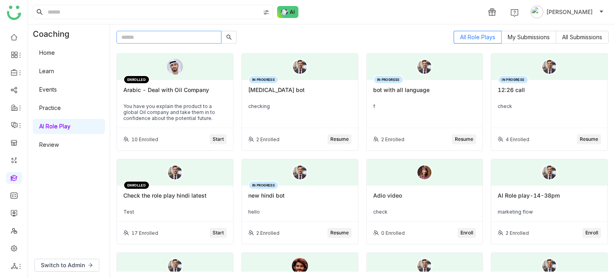
click at [215, 34] on input "text" at bounding box center [168, 37] width 105 height 13
type input "*****"
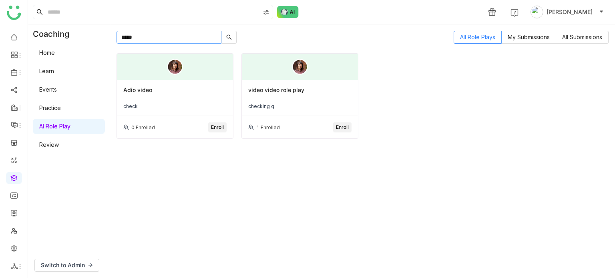
drag, startPoint x: 92, startPoint y: 32, endPoint x: 82, endPoint y: 31, distance: 10.0
click at [82, 31] on div "Coaching Home Learn Events Practice AI Role Play Review Switch to Admin ***** A…" at bounding box center [321, 151] width 587 height 254
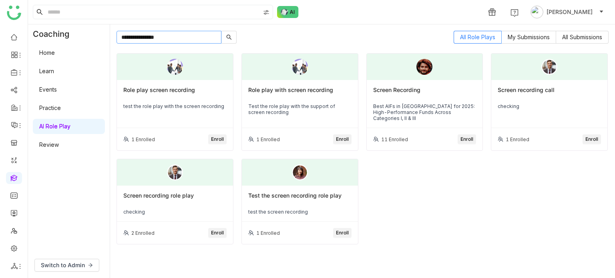
type input "**********"
click at [186, 90] on div "Role play screen recording" at bounding box center [174, 93] width 103 height 14
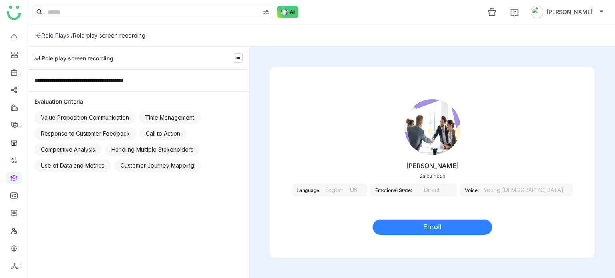
click at [452, 190] on div "Direct" at bounding box center [432, 190] width 40 height 13
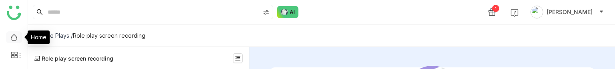
click at [18, 38] on link at bounding box center [13, 36] width 7 height 7
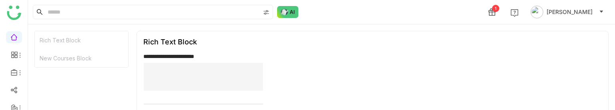
click at [71, 37] on div "Rich Text Block" at bounding box center [81, 40] width 93 height 18
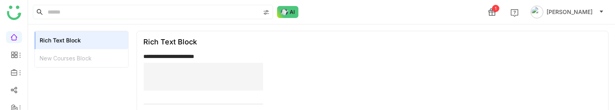
click at [93, 61] on div "New Courses Block" at bounding box center [81, 58] width 93 height 18
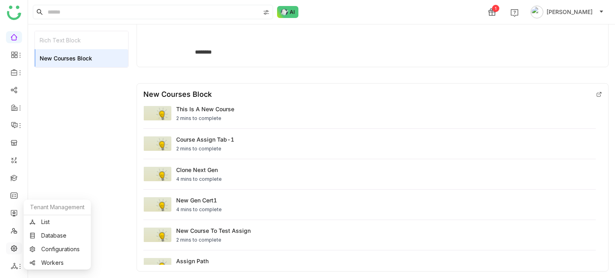
click at [16, 89] on link at bounding box center [13, 247] width 7 height 7
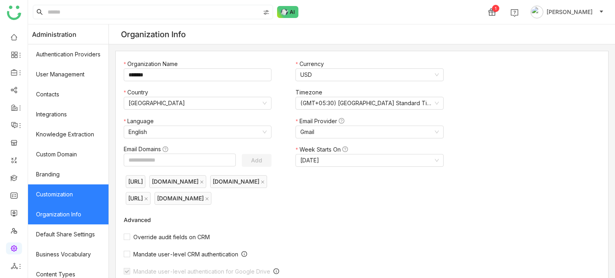
scroll to position [146, 0]
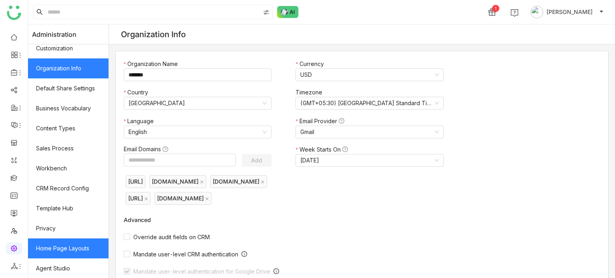
click at [98, 89] on link "Home Page Layouts" at bounding box center [68, 248] width 80 height 20
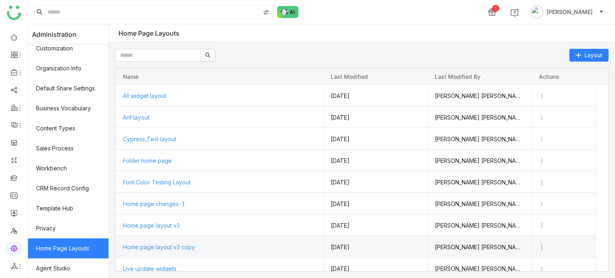
click at [186, 89] on div "Home page layout v3 copy" at bounding box center [219, 246] width 193 height 21
click at [186, 89] on span "Home page layout v3 copy" at bounding box center [158, 246] width 72 height 7
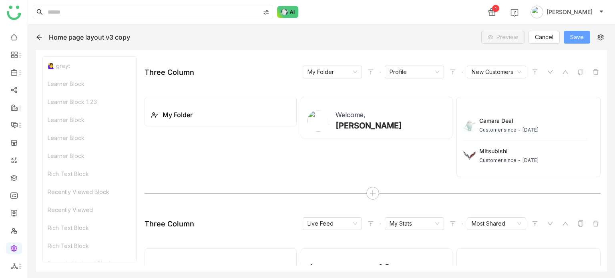
click at [581, 40] on span "Save" at bounding box center [577, 37] width 14 height 9
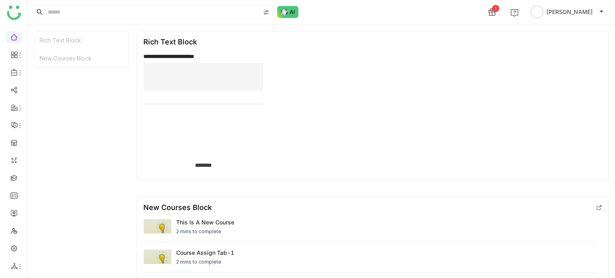
scroll to position [115, 0]
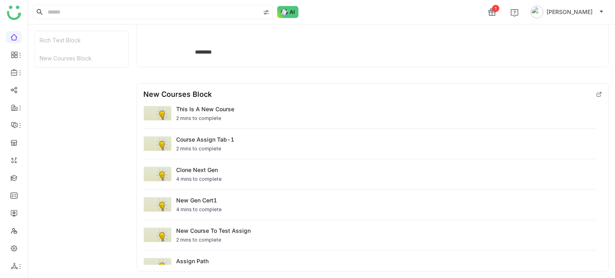
click at [22, 246] on ul at bounding box center [14, 152] width 28 height 252
click at [18, 247] on link at bounding box center [13, 247] width 7 height 7
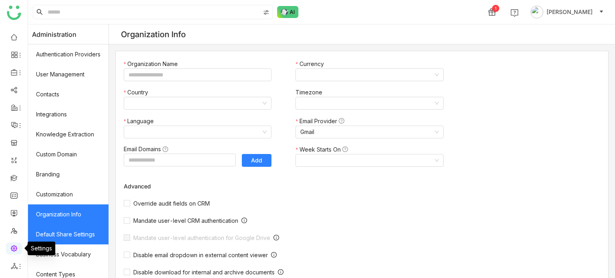
type input "*******"
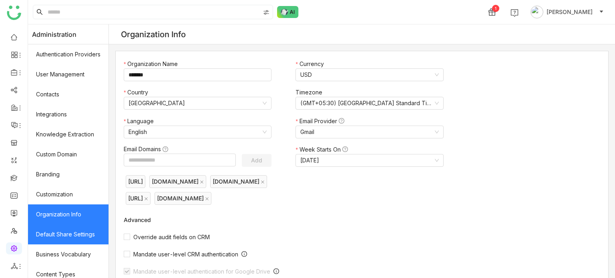
scroll to position [146, 0]
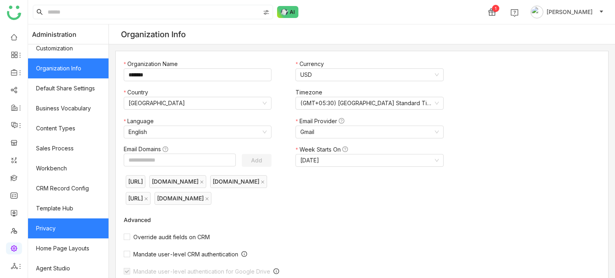
click at [67, 238] on link "Privacy" at bounding box center [68, 228] width 80 height 20
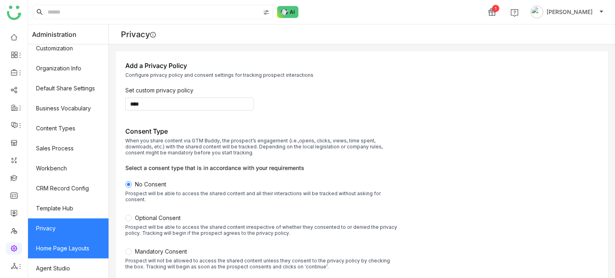
click at [67, 251] on link "Home Page Layouts" at bounding box center [68, 248] width 80 height 20
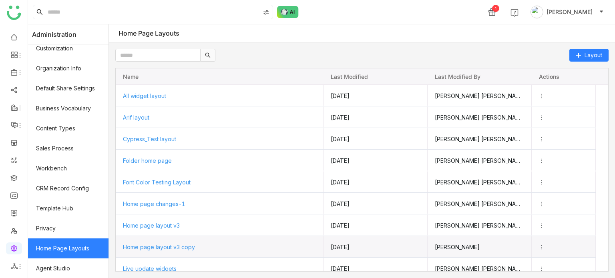
click at [544, 248] on icon "Press SPACE to select this row." at bounding box center [542, 247] width 6 height 6
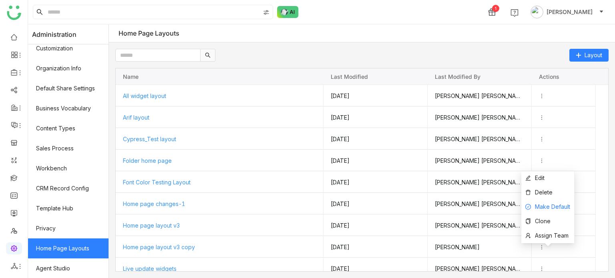
click at [549, 204] on span "Make Default" at bounding box center [552, 206] width 35 height 7
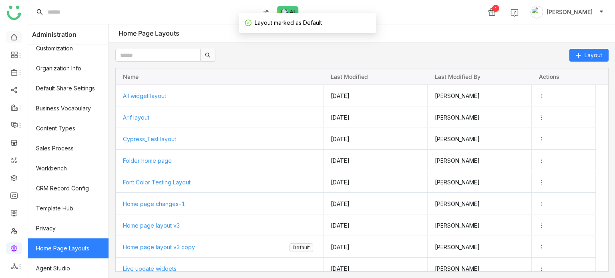
click at [17, 34] on link at bounding box center [13, 36] width 7 height 7
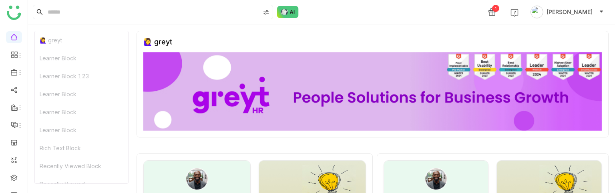
scroll to position [113, 0]
click at [64, 107] on div "Rich Text Block" at bounding box center [81, 107] width 93 height 18
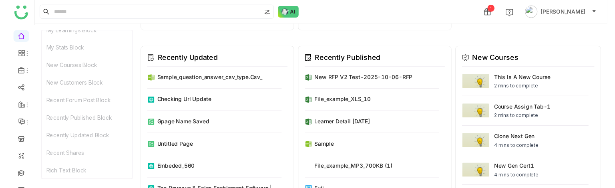
scroll to position [1850, 0]
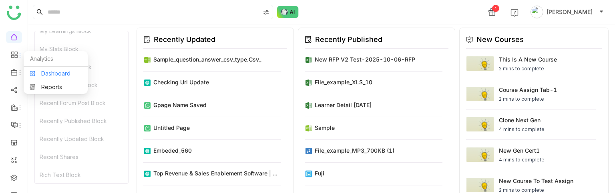
click at [50, 76] on link "Dashboard" at bounding box center [56, 74] width 52 height 6
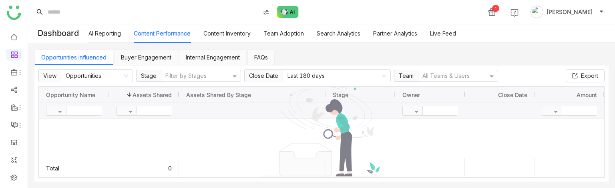
click at [112, 35] on link "AI Reporting" at bounding box center [104, 33] width 32 height 7
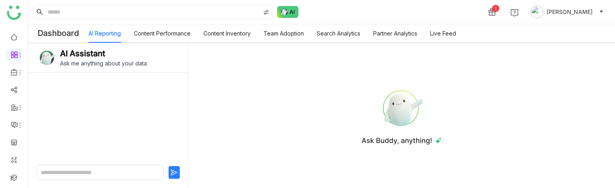
click at [245, 34] on link "Content Inventory" at bounding box center [226, 33] width 47 height 7
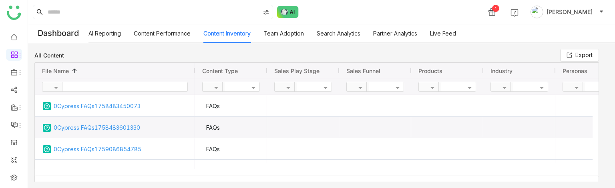
scroll to position [6, 0]
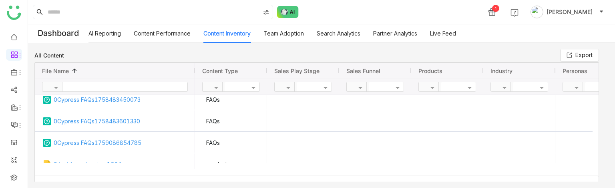
click at [115, 36] on link "AI Reporting" at bounding box center [104, 33] width 32 height 7
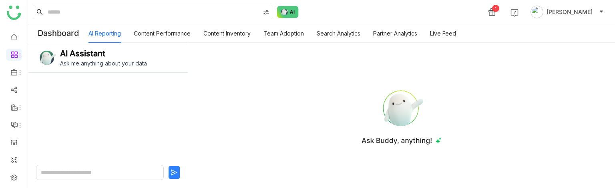
click at [129, 170] on textarea at bounding box center [100, 172] width 128 height 15
type textarea "**********"
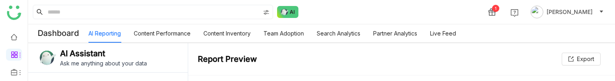
click at [236, 37] on link "Content Inventory" at bounding box center [226, 33] width 47 height 7
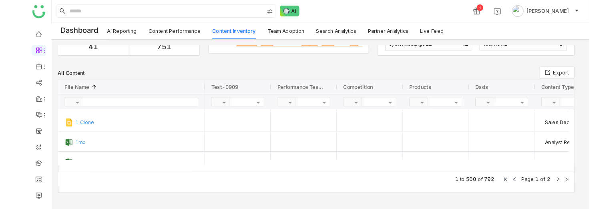
scroll to position [85, 0]
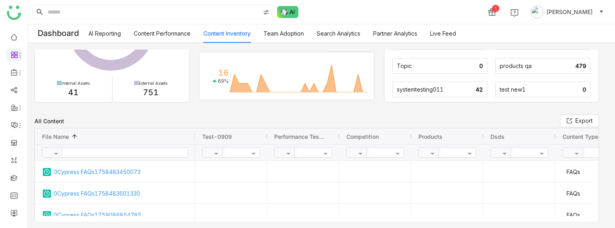
click at [152, 150] on input "text" at bounding box center [124, 152] width 125 height 9
type input "********"
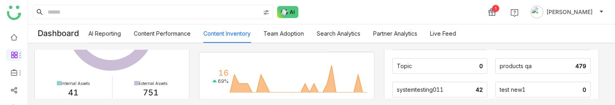
click at [293, 34] on link "Team Adoption" at bounding box center [283, 33] width 40 height 7
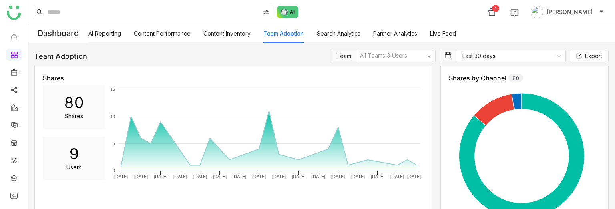
drag, startPoint x: 434, startPoint y: 101, endPoint x: 440, endPoint y: 97, distance: 7.0
click at [440, 97] on div "Shares 80 Shares 9 Users Created with Highcharts 11.2.0 8 Sep 10 Sep 12 Sep 14 …" at bounding box center [321, 160] width 574 height 188
click at [400, 55] on div at bounding box center [391, 56] width 66 height 8
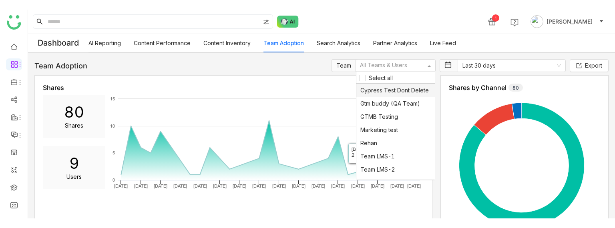
scroll to position [22, 0]
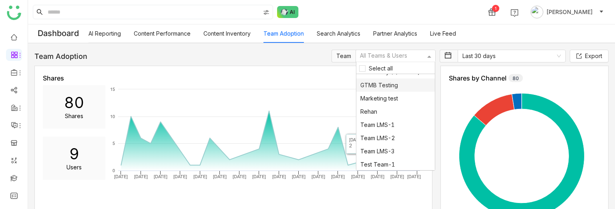
click at [371, 84] on span "GTMB Testing" at bounding box center [379, 85] width 38 height 7
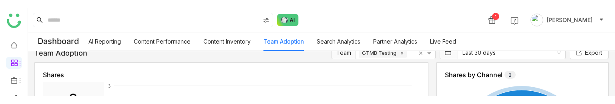
scroll to position [0, 0]
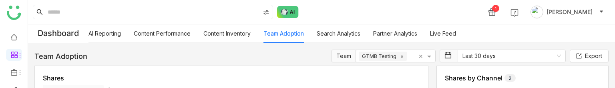
click at [350, 34] on link "Search Analytics" at bounding box center [338, 33] width 44 height 7
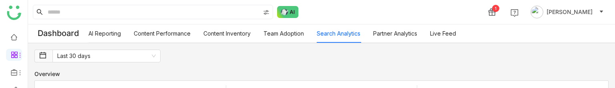
click at [388, 37] on link "Partner Analytics" at bounding box center [395, 33] width 44 height 7
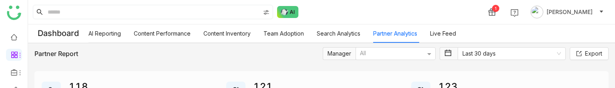
click at [345, 30] on link "Search Analytics" at bounding box center [338, 33] width 44 height 7
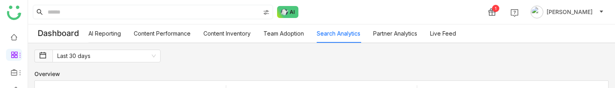
drag, startPoint x: 509, startPoint y: 88, endPoint x: 320, endPoint y: 6, distance: 205.2
click at [320, 6] on div "1 Arif uddin" at bounding box center [321, 12] width 587 height 24
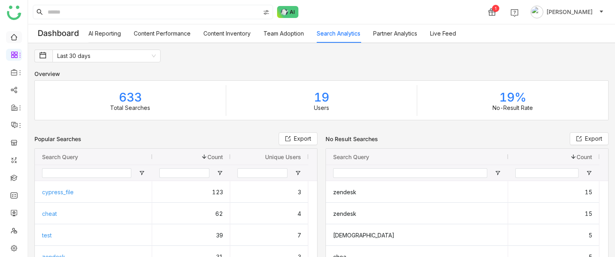
click at [11, 37] on link at bounding box center [13, 36] width 7 height 7
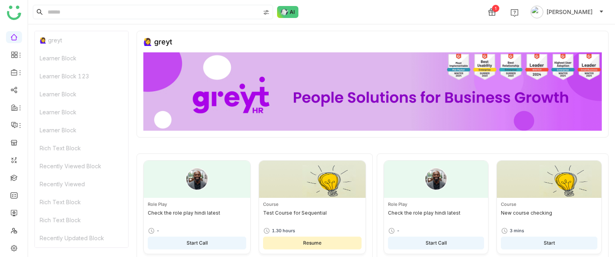
click at [13, 37] on link at bounding box center [13, 36] width 7 height 7
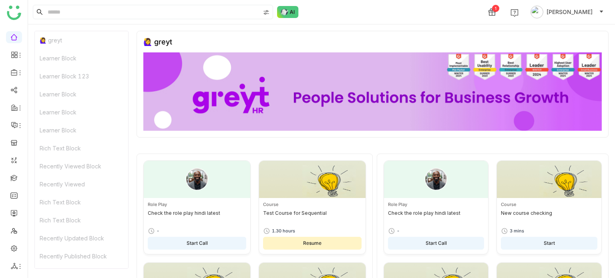
click at [366, 32] on div "🙋‍♀️ greyt" at bounding box center [372, 84] width 472 height 107
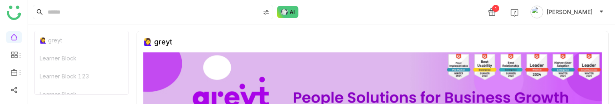
click at [60, 56] on div "Learner Block" at bounding box center [81, 58] width 93 height 18
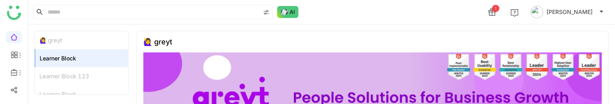
scroll to position [136, 0]
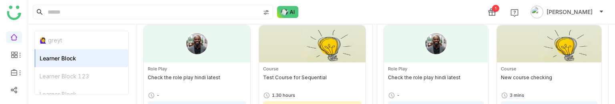
click at [65, 73] on div "Learner Block 123" at bounding box center [81, 76] width 93 height 18
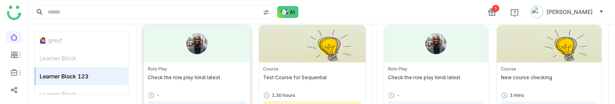
click at [65, 57] on div "Learner Block" at bounding box center [81, 58] width 93 height 18
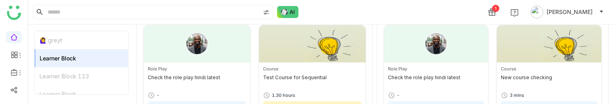
click at [67, 80] on div "Learner Block 123" at bounding box center [81, 76] width 93 height 18
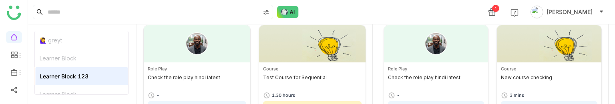
scroll to position [46, 0]
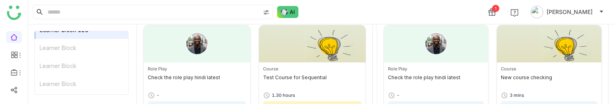
click at [72, 62] on div "Learner Block" at bounding box center [81, 66] width 93 height 18
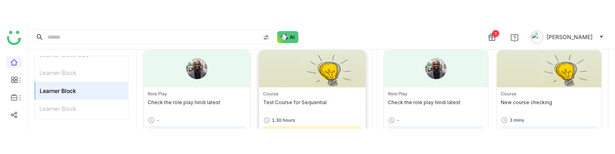
scroll to position [161, 0]
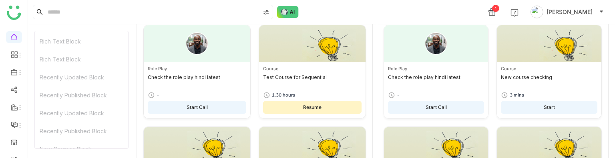
click at [86, 80] on div "Recently Updated Block" at bounding box center [81, 77] width 93 height 18
click at [85, 77] on div "Recently Updated Block" at bounding box center [81, 77] width 93 height 18
click at [72, 62] on div "Rich Text Block" at bounding box center [81, 59] width 93 height 18
click at [81, 95] on div "Recently Published Block" at bounding box center [81, 95] width 93 height 18
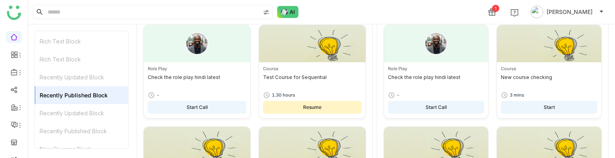
click at [91, 113] on div "Recently Updated Block" at bounding box center [81, 113] width 93 height 18
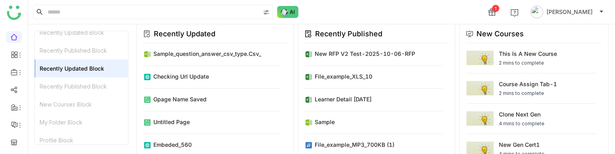
scroll to position [1858, 0]
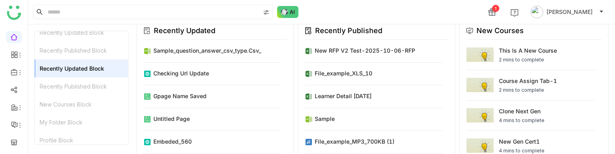
click at [88, 87] on div "Recently Published Block" at bounding box center [81, 87] width 93 height 18
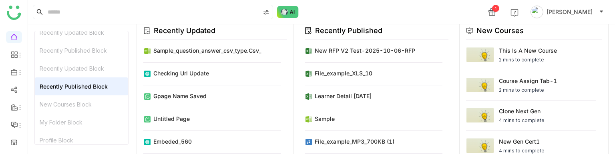
click at [88, 105] on div "New Courses Block" at bounding box center [81, 105] width 93 height 18
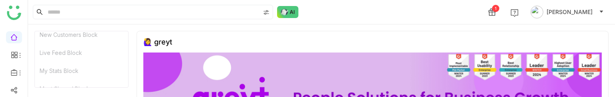
scroll to position [331, 0]
click at [69, 49] on div "Live Feed Block" at bounding box center [81, 51] width 93 height 18
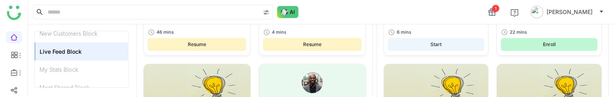
scroll to position [2166, 0]
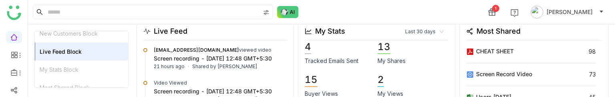
click at [66, 69] on div "My Stats Block" at bounding box center [81, 69] width 93 height 18
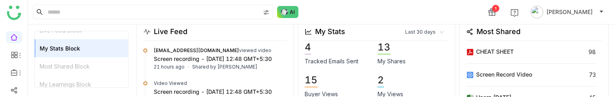
click at [66, 69] on div "Most Shared Block" at bounding box center [81, 66] width 93 height 18
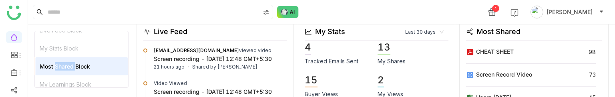
scroll to position [2166, 0]
click at [248, 28] on div "Live Feed" at bounding box center [215, 32] width 144 height 12
click at [93, 83] on div "My Learnings Block" at bounding box center [81, 84] width 93 height 18
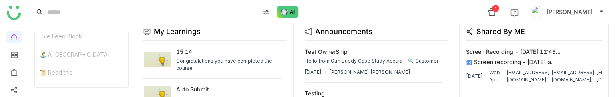
scroll to position [600, 0]
click at [81, 52] on div "🏝️ A Calming Beach House" at bounding box center [81, 52] width 93 height 18
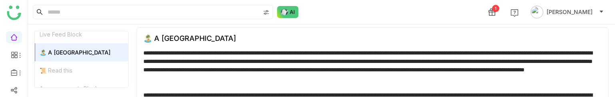
scroll to position [826, 0]
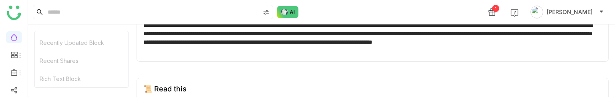
click at [82, 75] on div "Rich Text Block" at bounding box center [81, 79] width 93 height 18
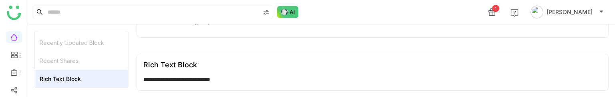
scroll to position [5685, 0]
click at [94, 62] on div "Recent Shares" at bounding box center [81, 61] width 93 height 18
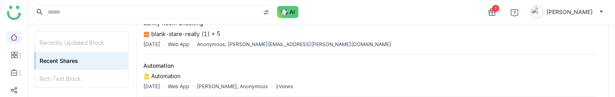
click at [95, 46] on div "Recently Updated Block" at bounding box center [81, 43] width 93 height 18
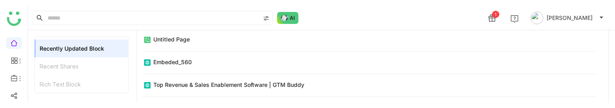
scroll to position [5305, 0]
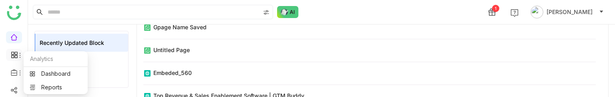
click at [14, 55] on icon at bounding box center [14, 54] width 7 height 7
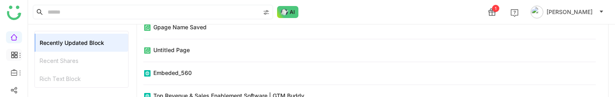
click at [15, 52] on icon at bounding box center [14, 54] width 7 height 7
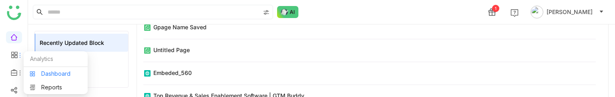
click at [54, 73] on link "Dashboard" at bounding box center [56, 74] width 52 height 6
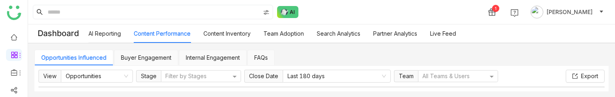
click at [101, 36] on link "AI Reporting" at bounding box center [104, 33] width 32 height 7
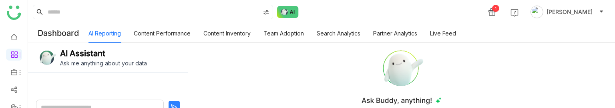
click at [116, 100] on textarea at bounding box center [100, 107] width 128 height 15
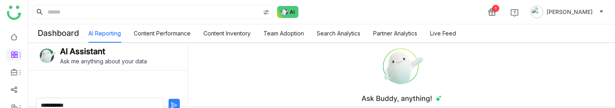
type textarea "**********"
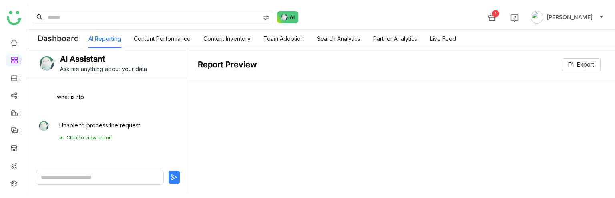
scroll to position [0, 0]
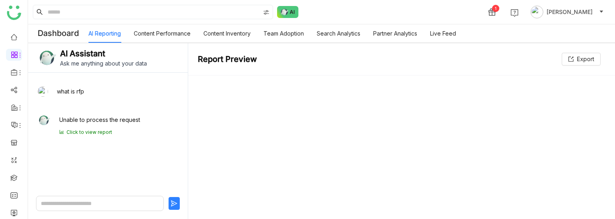
click at [164, 36] on link "Content Performance" at bounding box center [162, 33] width 57 height 7
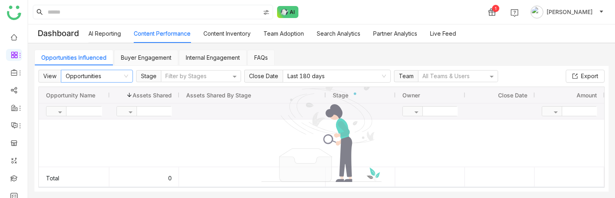
click at [115, 80] on nz-select-item "Opportunities" at bounding box center [97, 76] width 62 height 12
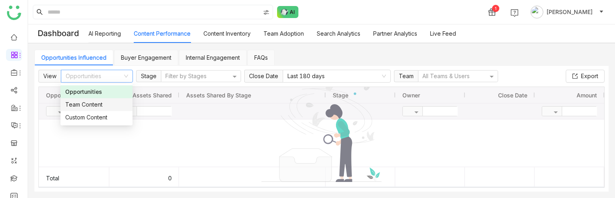
click at [112, 105] on div "Team Content" at bounding box center [96, 104] width 62 height 9
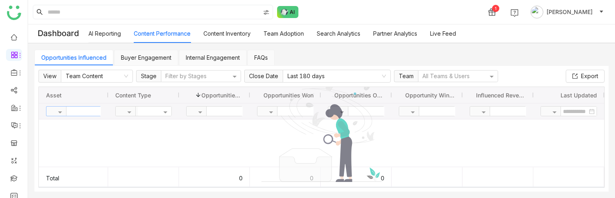
click at [95, 112] on input "text" at bounding box center [95, 110] width 58 height 9
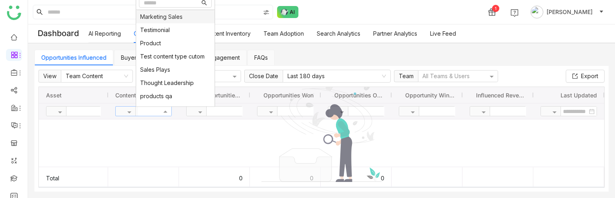
click at [142, 109] on div at bounding box center [150, 111] width 24 height 8
click at [168, 30] on span "Testimonial" at bounding box center [155, 29] width 30 height 7
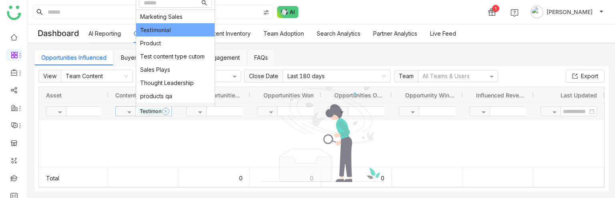
click at [169, 112] on span at bounding box center [165, 111] width 6 height 6
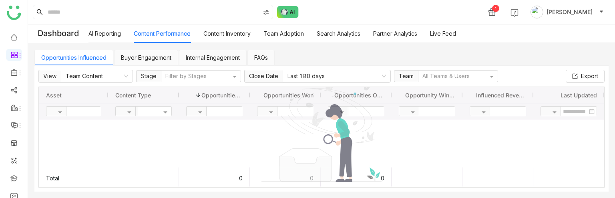
click at [216, 54] on link "Internal Engagement" at bounding box center [213, 57] width 54 height 7
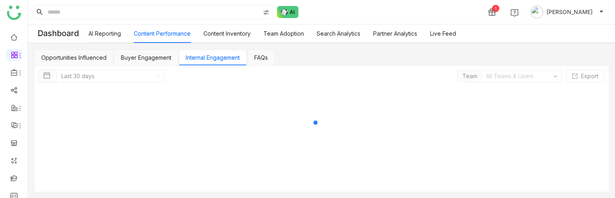
click at [216, 58] on link "Internal Engagement" at bounding box center [213, 57] width 54 height 7
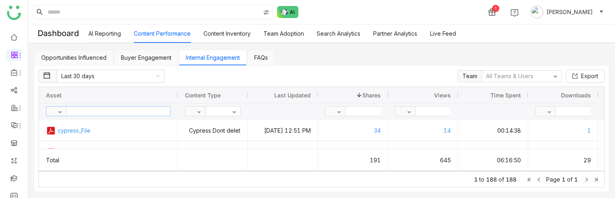
click at [134, 110] on input "text" at bounding box center [118, 110] width 104 height 9
type input "**********"
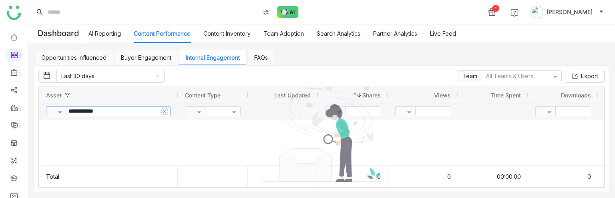
click at [165, 110] on icon at bounding box center [164, 111] width 4 height 4
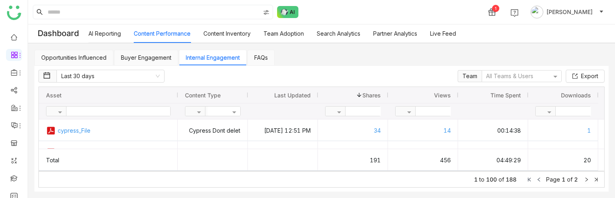
click at [484, 110] on div at bounding box center [493, 111] width 56 height 16
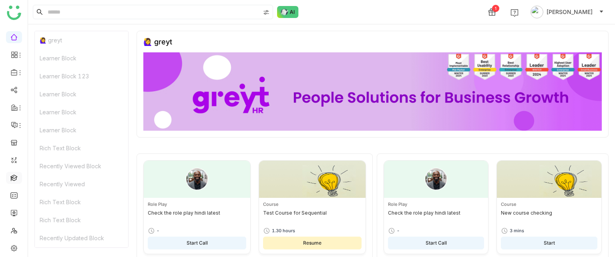
click at [17, 179] on link at bounding box center [13, 177] width 7 height 7
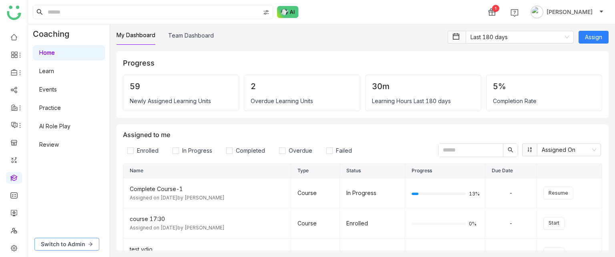
click at [70, 241] on span "Switch to Admin" at bounding box center [63, 244] width 44 height 9
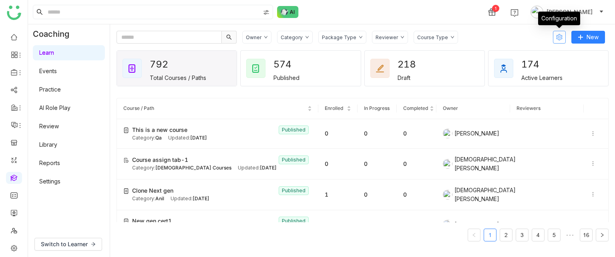
click at [556, 32] on button at bounding box center [559, 37] width 13 height 13
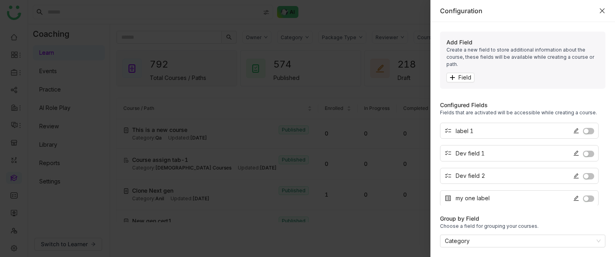
scroll to position [22, 0]
drag, startPoint x: 456, startPoint y: 76, endPoint x: 465, endPoint y: 69, distance: 11.1
click at [465, 69] on div "Add Field Create a new field to store additional information about the course, …" at bounding box center [522, 60] width 165 height 57
click at [465, 73] on span "Field" at bounding box center [464, 77] width 13 height 9
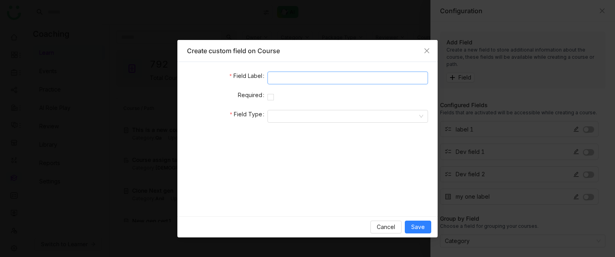
click at [331, 80] on input at bounding box center [347, 78] width 160 height 13
click at [425, 52] on icon "Close" at bounding box center [426, 50] width 5 height 5
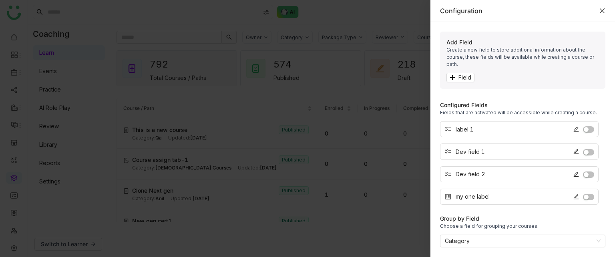
click at [601, 12] on icon "Close" at bounding box center [602, 11] width 6 height 6
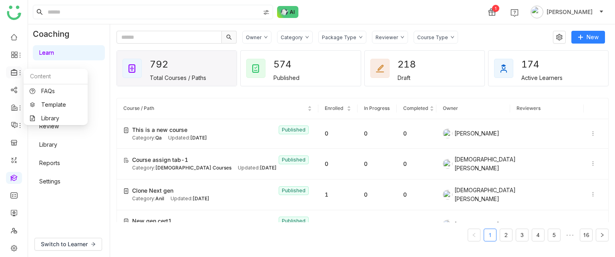
click at [20, 70] on icon at bounding box center [20, 72] width 1 height 5
click at [43, 104] on link "Template" at bounding box center [56, 105] width 52 height 6
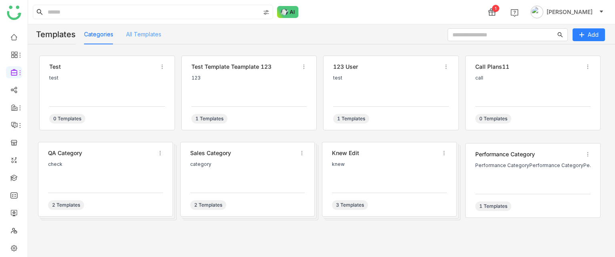
click at [148, 39] on div "All Templates" at bounding box center [143, 34] width 35 height 20
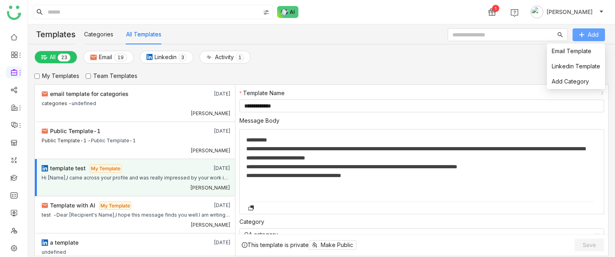
click at [585, 30] on button "Add" at bounding box center [588, 34] width 32 height 13
click at [586, 80] on link "Add Category" at bounding box center [569, 81] width 37 height 7
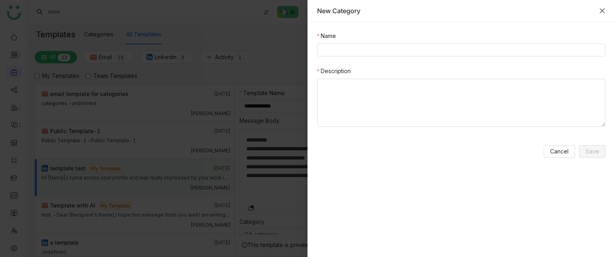
click at [602, 11] on icon "Close" at bounding box center [601, 10] width 5 height 5
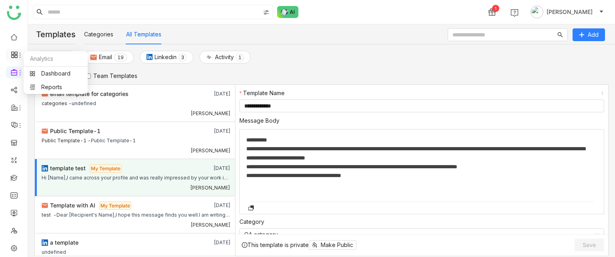
click at [14, 55] on icon at bounding box center [12, 56] width 3 height 3
click at [44, 74] on link "Dashboard" at bounding box center [56, 74] width 52 height 6
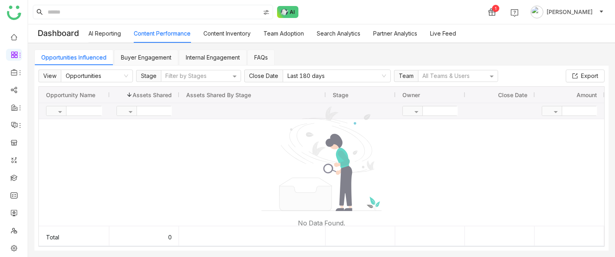
click at [286, 37] on link "Team Adoption" at bounding box center [283, 33] width 40 height 7
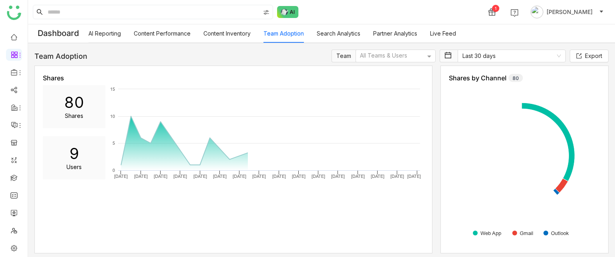
click at [113, 34] on link "AI Reporting" at bounding box center [104, 33] width 32 height 7
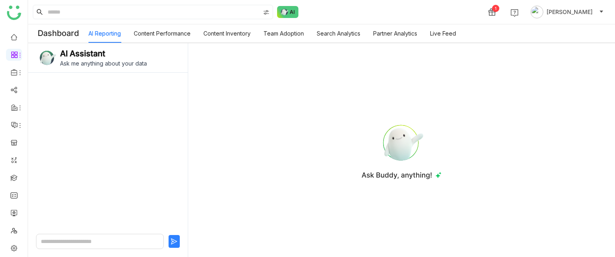
click at [168, 32] on link "Content Performance" at bounding box center [162, 33] width 57 height 7
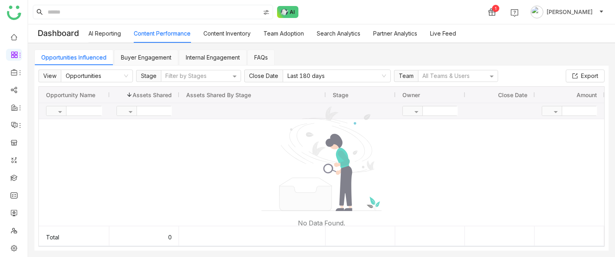
click at [258, 32] on div "AI Reporting Content Performance Content Inventory Team Adoption Search Analyti…" at bounding box center [271, 33] width 367 height 18
click at [234, 33] on link "Content Inventory" at bounding box center [226, 33] width 47 height 7
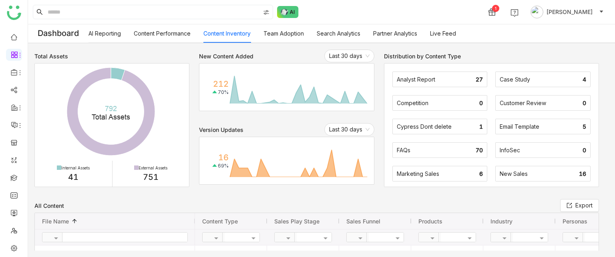
click at [303, 35] on link "Team Adoption" at bounding box center [283, 33] width 40 height 7
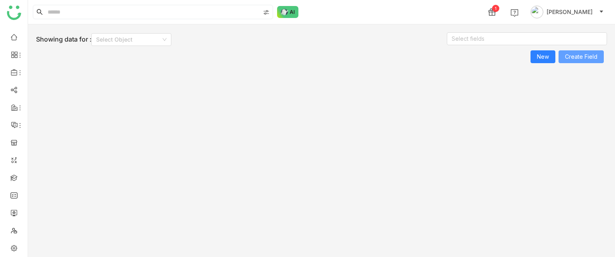
click at [576, 58] on span "Create Field" at bounding box center [581, 57] width 32 height 12
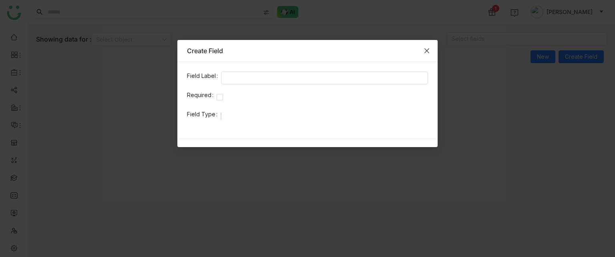
click at [426, 46] on span "Close" at bounding box center [427, 51] width 22 height 22
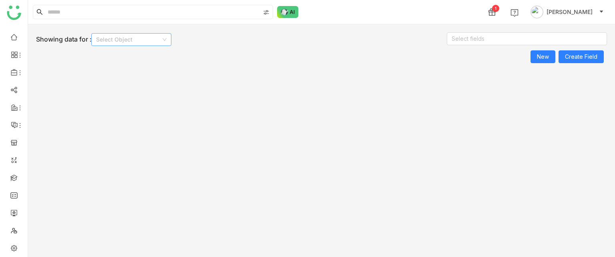
click at [151, 45] on input at bounding box center [128, 40] width 65 height 12
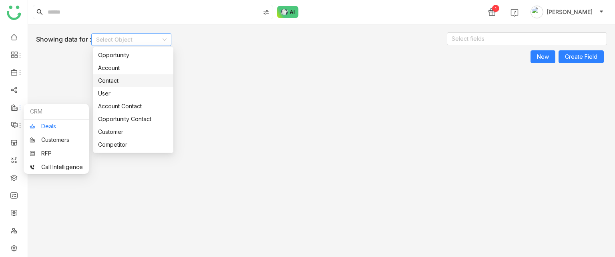
click at [50, 124] on link "Deals" at bounding box center [56, 127] width 53 height 6
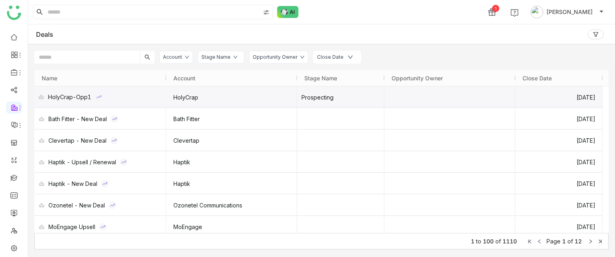
click at [71, 98] on div "HolyCrap-Opp1" at bounding box center [69, 96] width 43 height 21
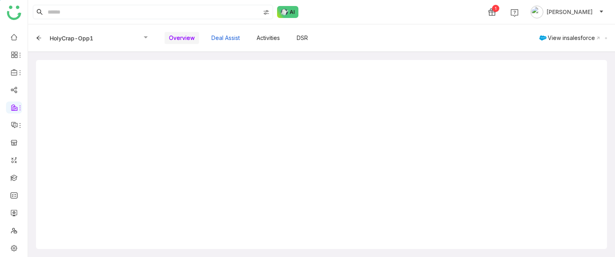
click at [232, 42] on button "Deal Assist" at bounding box center [225, 38] width 37 height 14
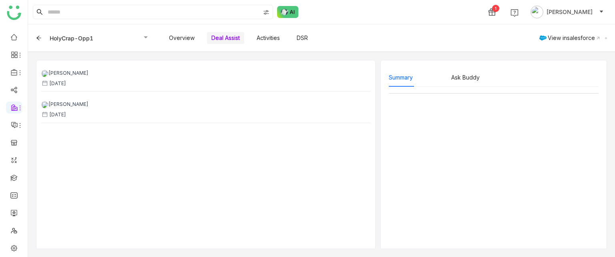
click at [279, 45] on div "Activities" at bounding box center [268, 37] width 32 height 19
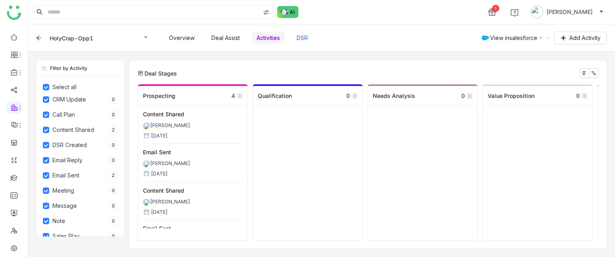
click at [302, 40] on button "DSR" at bounding box center [302, 38] width 20 height 14
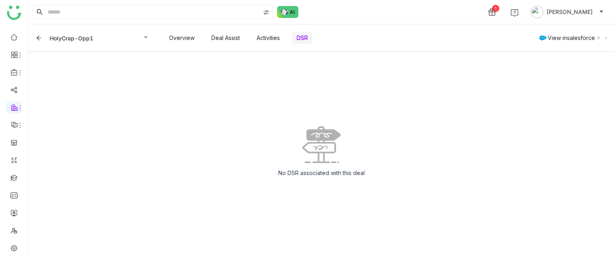
click at [42, 38] on div at bounding box center [41, 38] width 10 height 13
click at [37, 38] on icon at bounding box center [39, 38] width 6 height 6
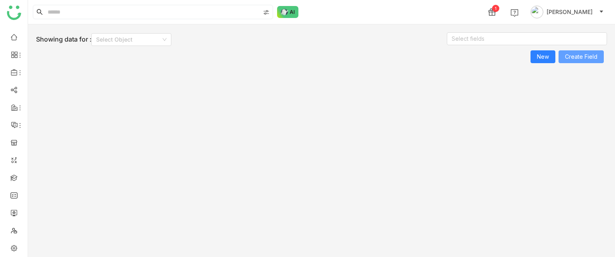
click at [591, 51] on span "Create Field" at bounding box center [581, 57] width 32 height 12
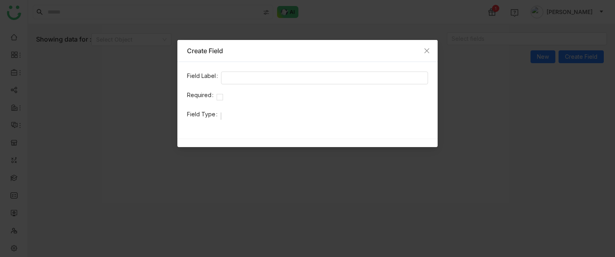
click at [306, 72] on div at bounding box center [324, 78] width 207 height 13
click at [304, 77] on input at bounding box center [324, 78] width 207 height 13
type input "**********"
click at [219, 115] on label "Field Type" at bounding box center [204, 114] width 34 height 9
click at [224, 115] on div at bounding box center [323, 116] width 207 height 9
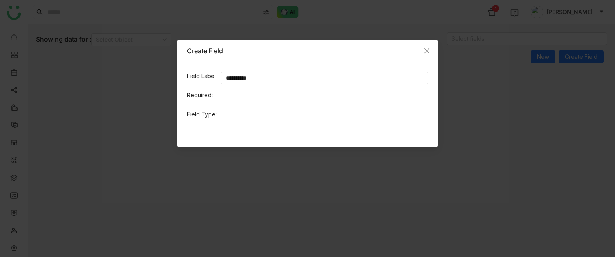
click at [224, 116] on div at bounding box center [323, 116] width 207 height 9
click at [218, 116] on label "Field Type" at bounding box center [204, 114] width 34 height 9
drag, startPoint x: 218, startPoint y: 116, endPoint x: 234, endPoint y: 116, distance: 15.6
click at [223, 116] on nz-form-item "Field Type" at bounding box center [307, 116] width 241 height 13
click at [423, 51] on icon "Close" at bounding box center [426, 51] width 6 height 6
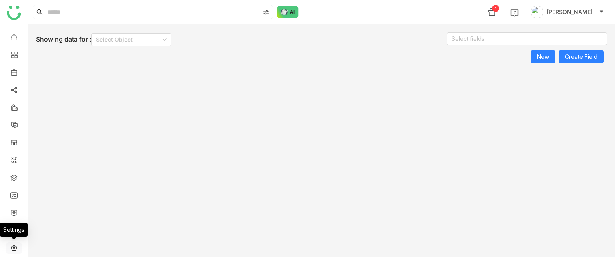
click at [18, 244] on link at bounding box center [13, 247] width 7 height 7
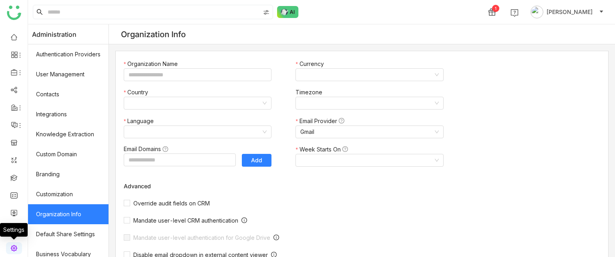
type input "*******"
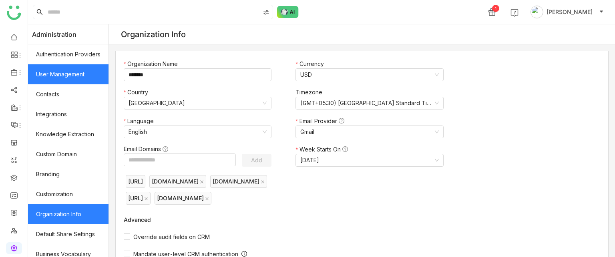
click at [96, 78] on link "User Management" at bounding box center [68, 74] width 80 height 20
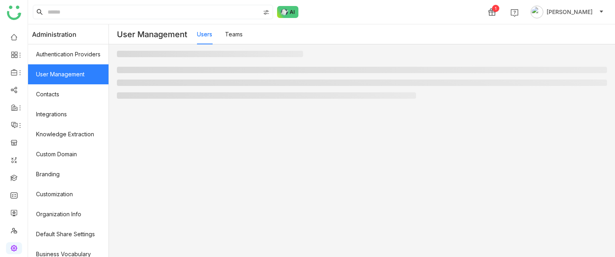
click at [98, 77] on link "User Management" at bounding box center [68, 74] width 80 height 20
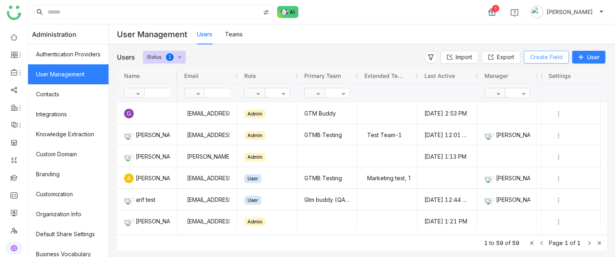
click at [560, 59] on span "Create Field" at bounding box center [546, 57] width 32 height 9
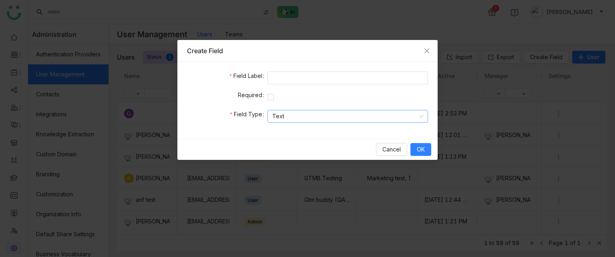
click at [380, 116] on nz-select-item "Text" at bounding box center [347, 116] width 151 height 12
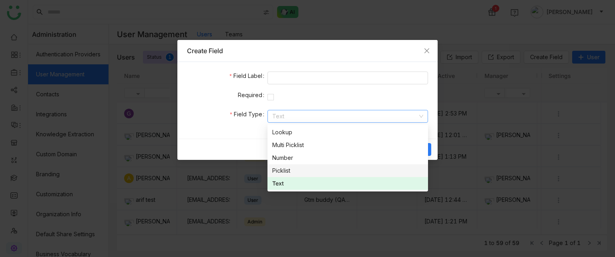
click at [308, 168] on div "Picklist" at bounding box center [347, 170] width 151 height 9
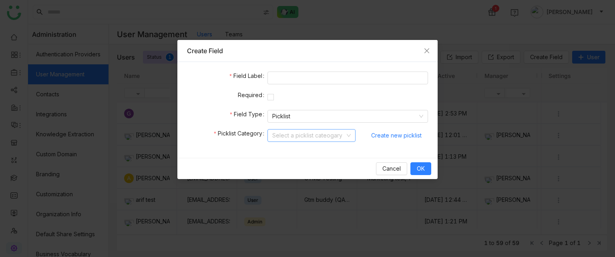
click at [315, 136] on input at bounding box center [308, 136] width 73 height 12
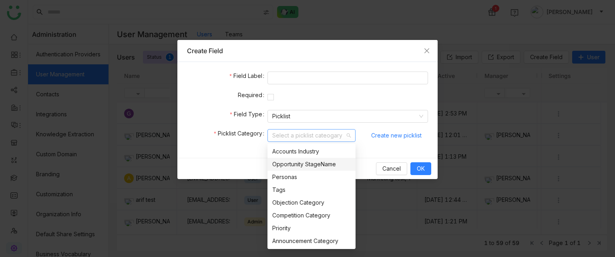
click at [310, 161] on div "Opportunity StageName" at bounding box center [311, 164] width 78 height 9
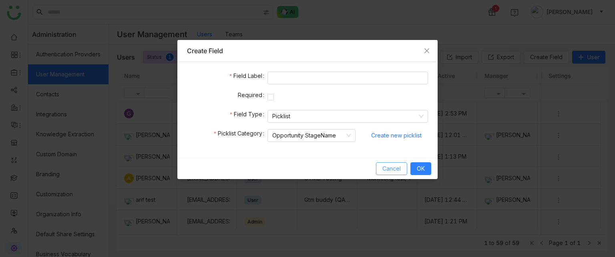
click at [400, 168] on span "Cancel" at bounding box center [391, 168] width 18 height 9
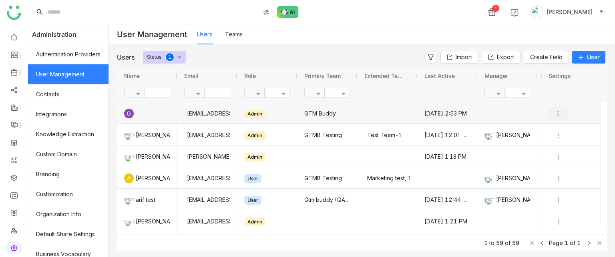
click at [557, 112] on img "Press SPACE to select this row." at bounding box center [558, 114] width 8 height 8
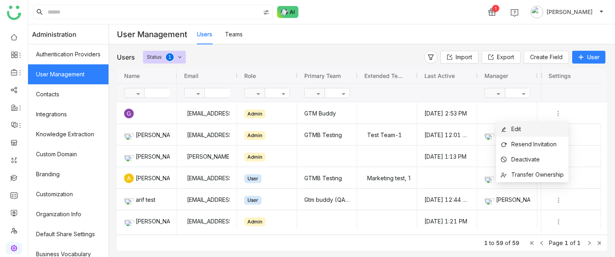
click at [548, 124] on li "Edit" at bounding box center [532, 129] width 72 height 15
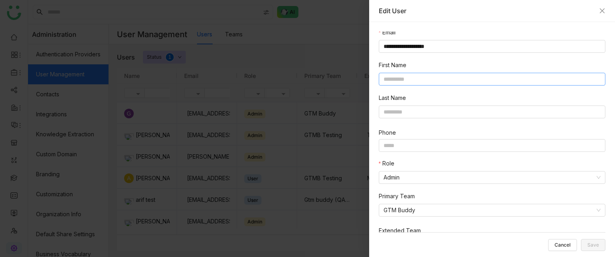
scroll to position [3, 0]
click at [556, 245] on span "Cancel" at bounding box center [562, 245] width 16 height 0
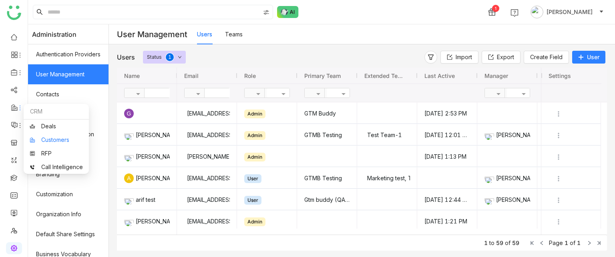
click at [55, 139] on link "Customers" at bounding box center [56, 140] width 53 height 6
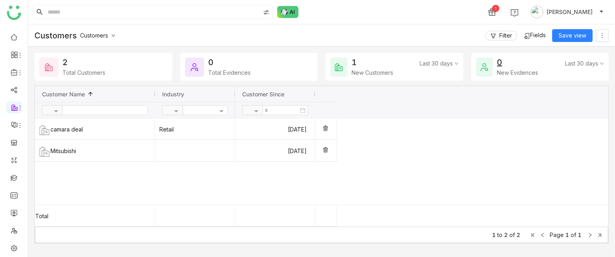
click at [536, 38] on span "Fields" at bounding box center [538, 35] width 16 height 7
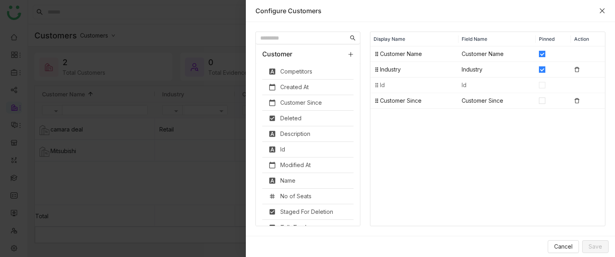
click at [602, 10] on icon "Close" at bounding box center [601, 10] width 5 height 5
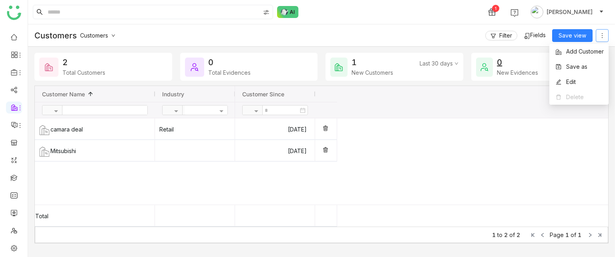
click at [597, 35] on span at bounding box center [602, 35] width 12 height 6
click at [565, 80] on span "Edit" at bounding box center [565, 82] width 22 height 9
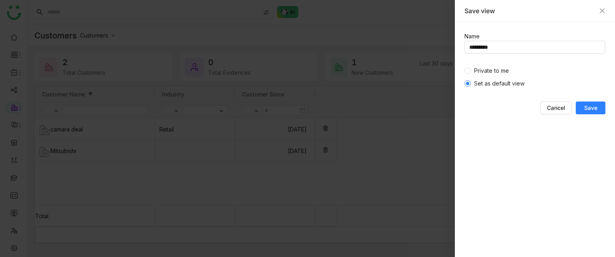
click at [607, 12] on div "Save view" at bounding box center [535, 11] width 160 height 22
click at [605, 12] on div "Save view" at bounding box center [535, 11] width 160 height 22
click at [602, 12] on icon "Close" at bounding box center [602, 11] width 6 height 6
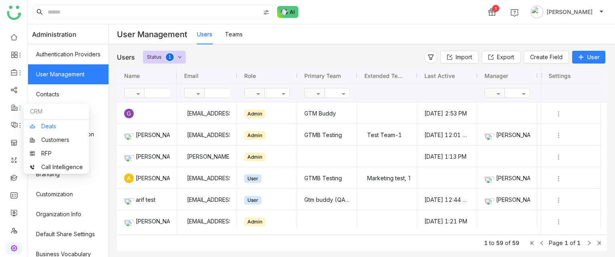
click at [56, 126] on link "Deals" at bounding box center [56, 127] width 53 height 6
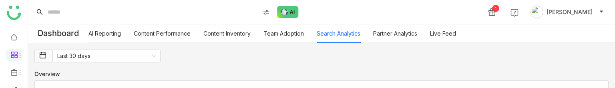
click at [310, 29] on div "AI Reporting Content Performance Content Inventory Team Adoption Search Analyti…" at bounding box center [271, 33] width 367 height 18
click at [288, 37] on link "Team Adoption" at bounding box center [283, 33] width 40 height 7
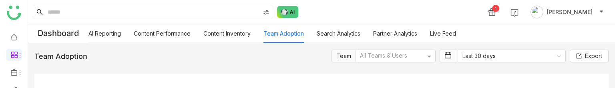
click at [339, 35] on link "Search Analytics" at bounding box center [338, 33] width 44 height 7
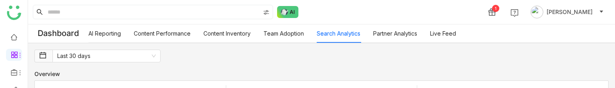
click at [359, 61] on span "Last 30 days" at bounding box center [321, 56] width 574 height 13
